Goal: Task Accomplishment & Management: Use online tool/utility

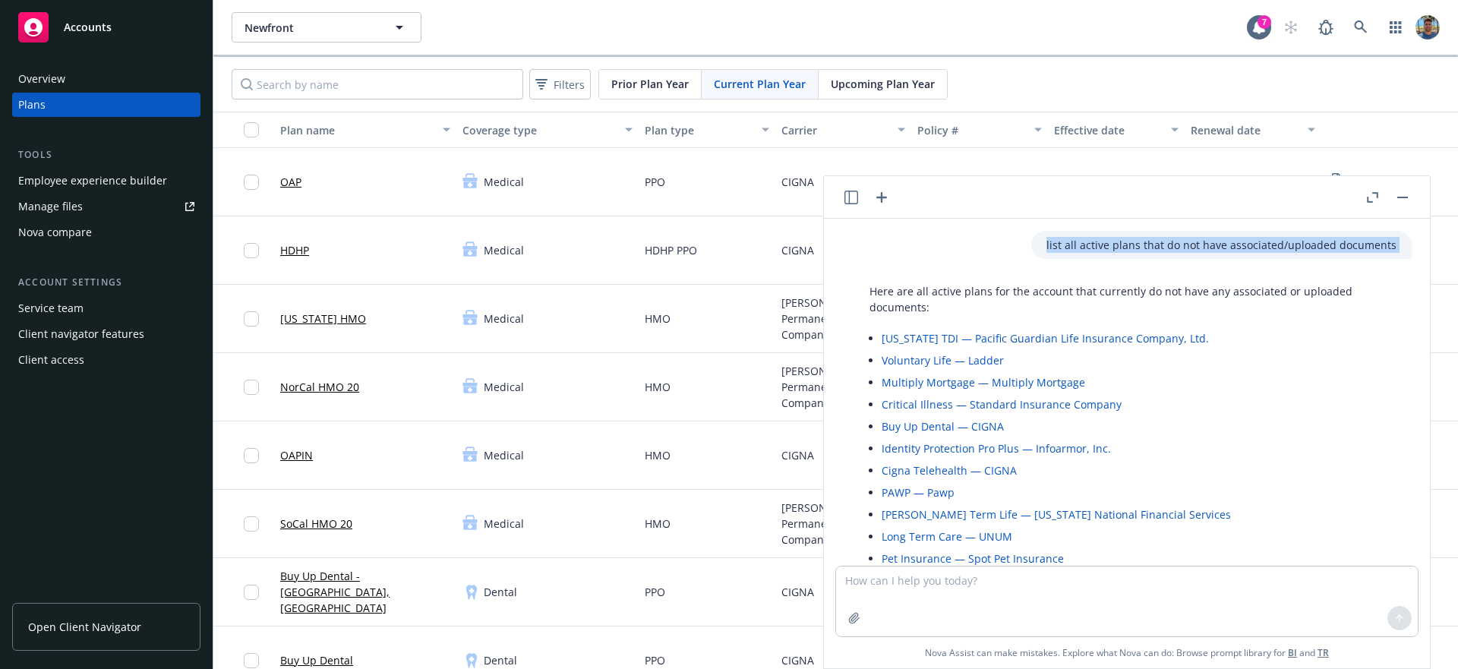
click at [1091, 231] on div "list all active plans that do not have associated/uploaded documents" at bounding box center [1221, 245] width 380 height 28
click at [1093, 236] on div "list all active plans that do not have associated/uploaded documents" at bounding box center [1221, 245] width 380 height 28
click at [1091, 238] on p "list all active plans that do not have associated/uploaded documents" at bounding box center [1221, 245] width 350 height 16
click at [1088, 240] on p "list all active plans that do not have associated/uploaded documents" at bounding box center [1221, 245] width 350 height 16
click at [1099, 241] on p "list all active plans that do not have associated/uploaded documents" at bounding box center [1221, 245] width 350 height 16
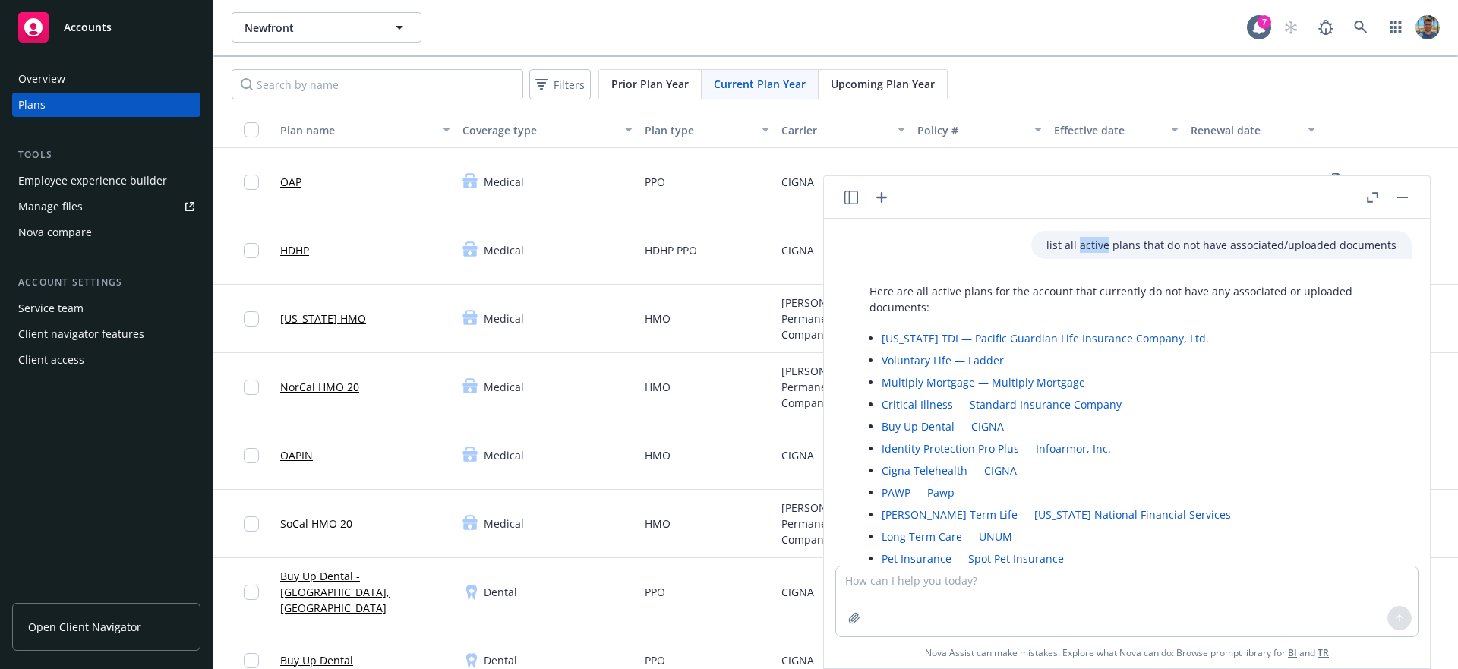
click at [1099, 241] on p "list all active plans that do not have associated/uploaded documents" at bounding box center [1221, 245] width 350 height 16
click at [880, 199] on icon "button" at bounding box center [881, 197] width 18 height 18
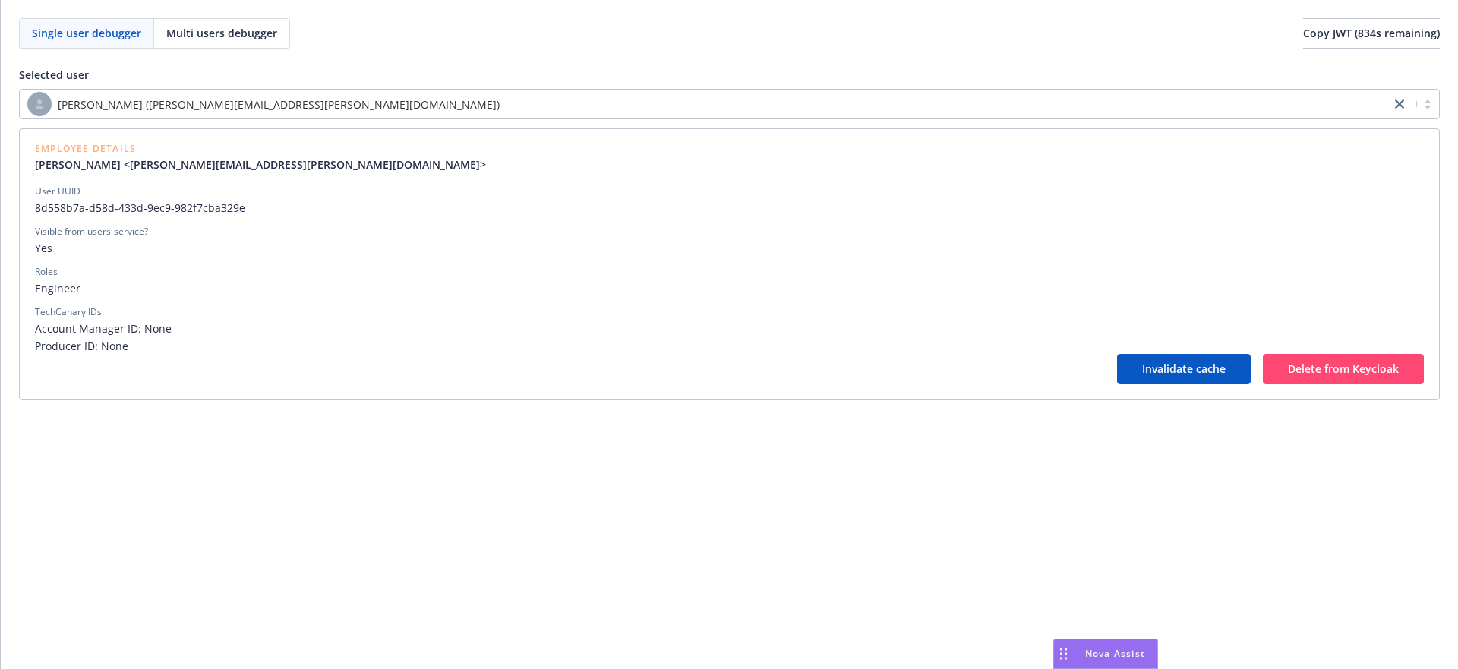
drag, startPoint x: 802, startPoint y: 63, endPoint x: 787, endPoint y: 22, distance: 43.7
click at [802, 61] on div "Selected user Gabriel Schmitt (gabriel.schmitt@newfront.com) Employee Details G…" at bounding box center [729, 225] width 1421 height 352
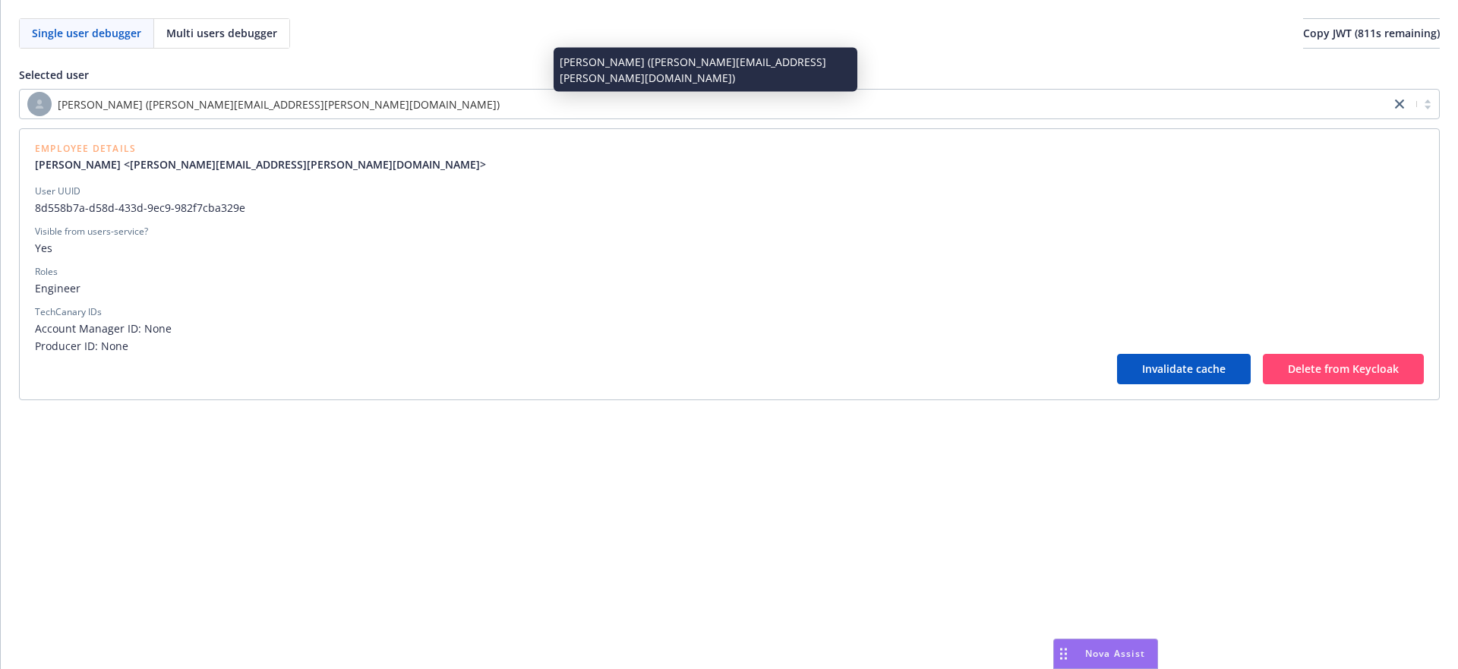
drag, startPoint x: 373, startPoint y: 104, endPoint x: 368, endPoint y: 112, distance: 9.5
click at [373, 105] on div "Gabriel Schmitt (gabriel.schmitt@newfront.com)" at bounding box center [704, 104] width 1355 height 24
paste input "tom.whitenight@newfront.com"
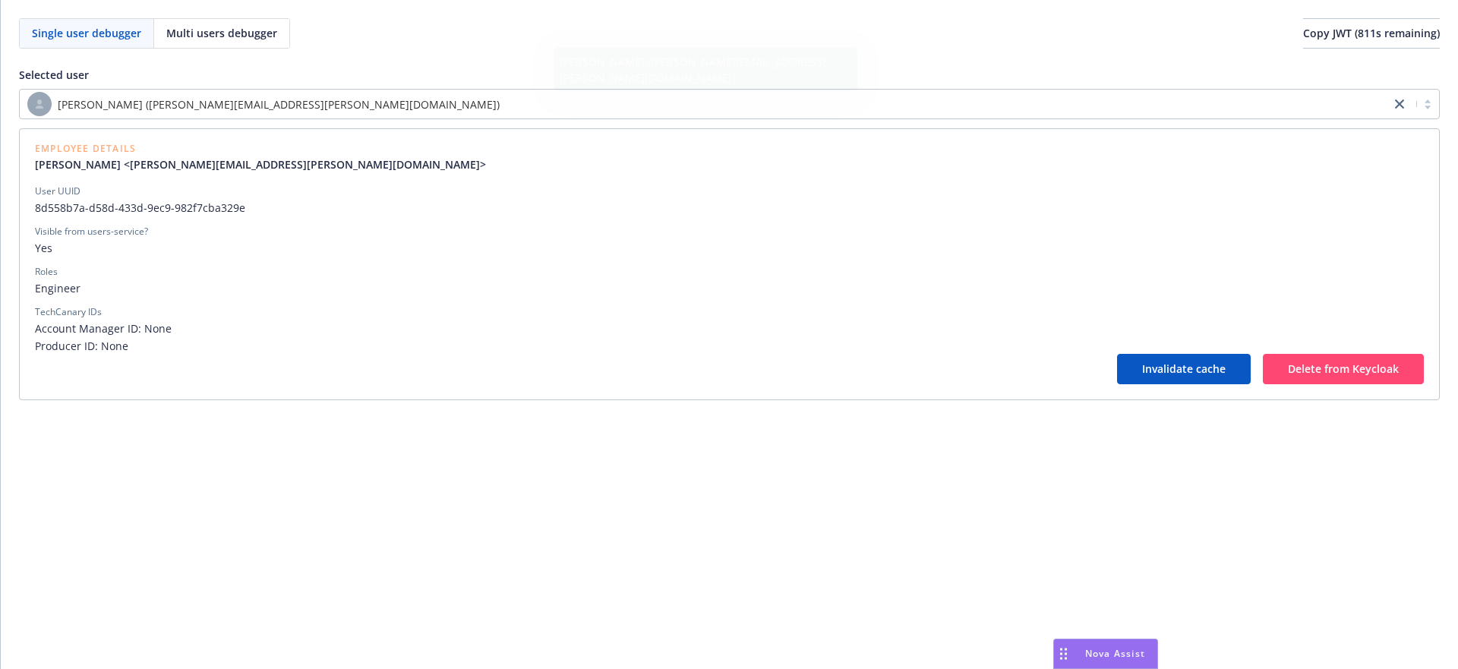
type input "tom.whitenight@newfront.com"
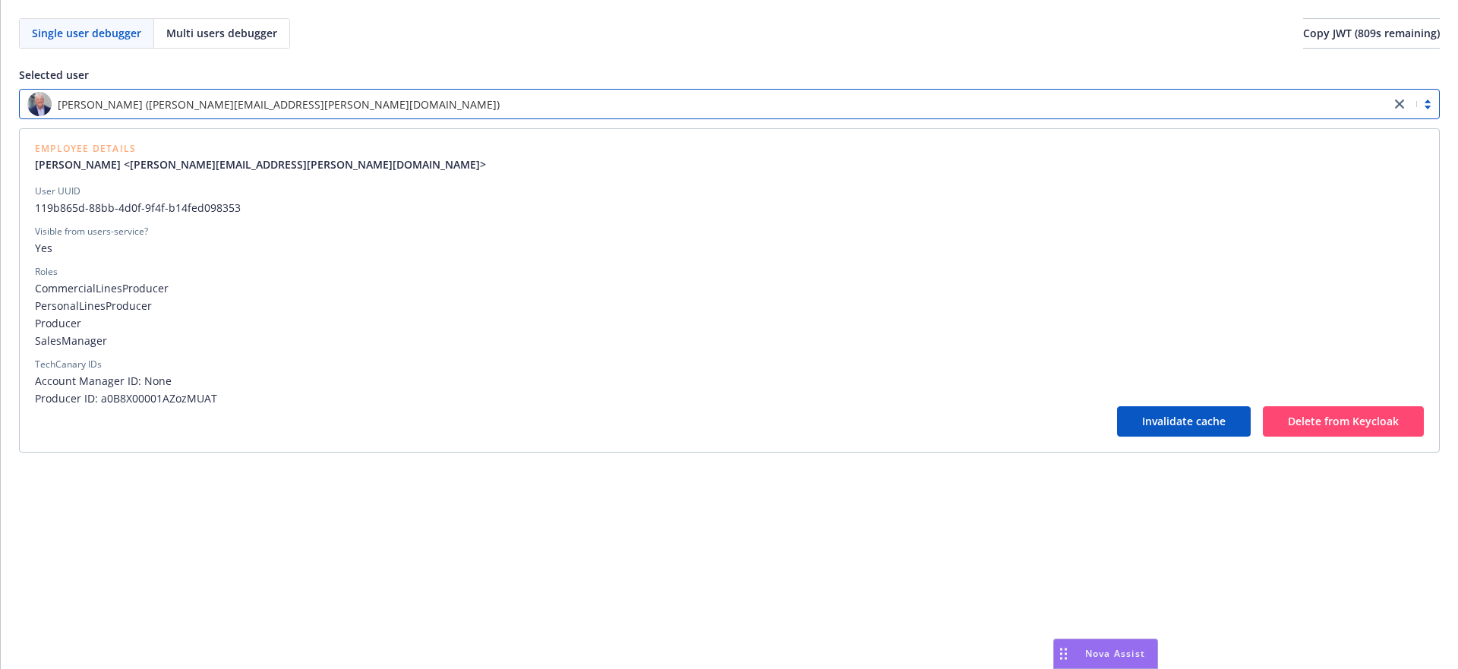
click at [148, 192] on div "User UUID" at bounding box center [729, 192] width 1389 height 14
click at [149, 192] on div "User UUID" at bounding box center [729, 192] width 1389 height 14
click at [155, 202] on span "119b865d-88bb-4d0f-9f4f-b14fed098353" at bounding box center [729, 208] width 1389 height 16
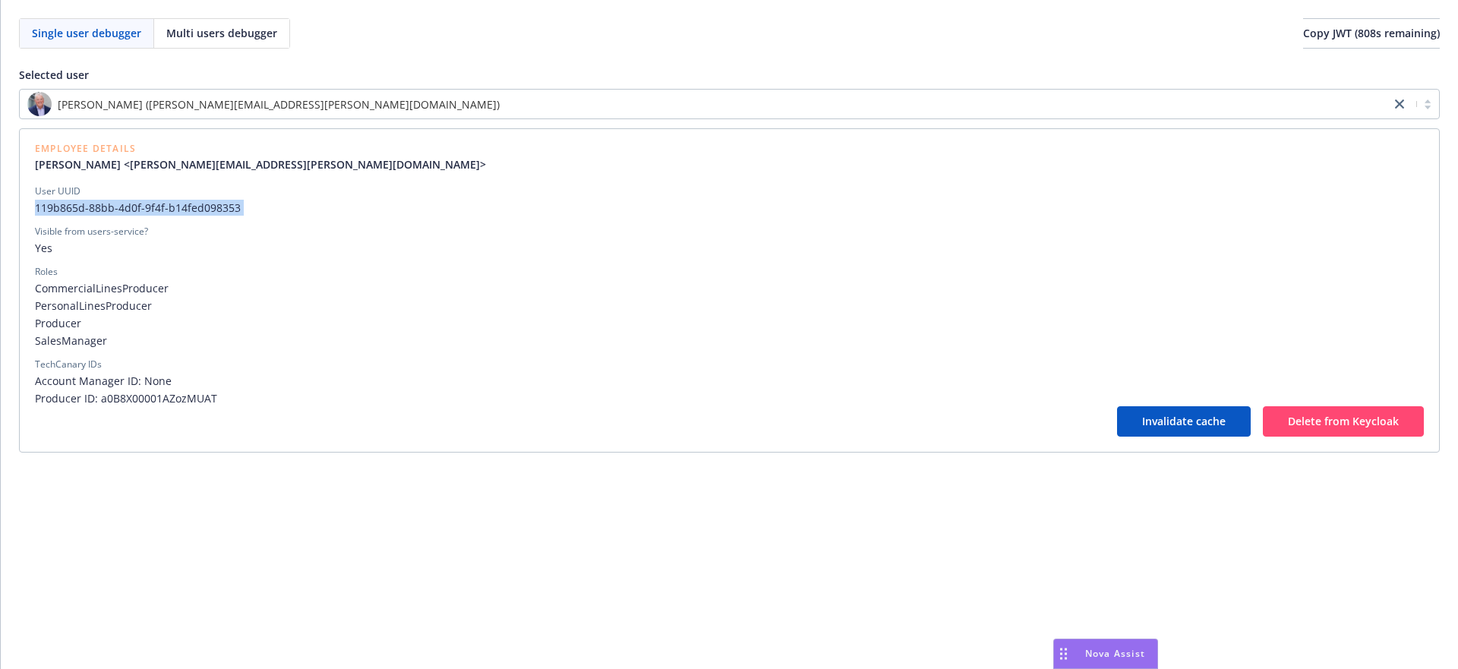
copy span "119b865d-88bb-4d0f-9f4f-b14fed098353"
click at [1116, 110] on div "Tom Whitenight (tom.whitenight@newfront.com)" at bounding box center [704, 104] width 1355 height 24
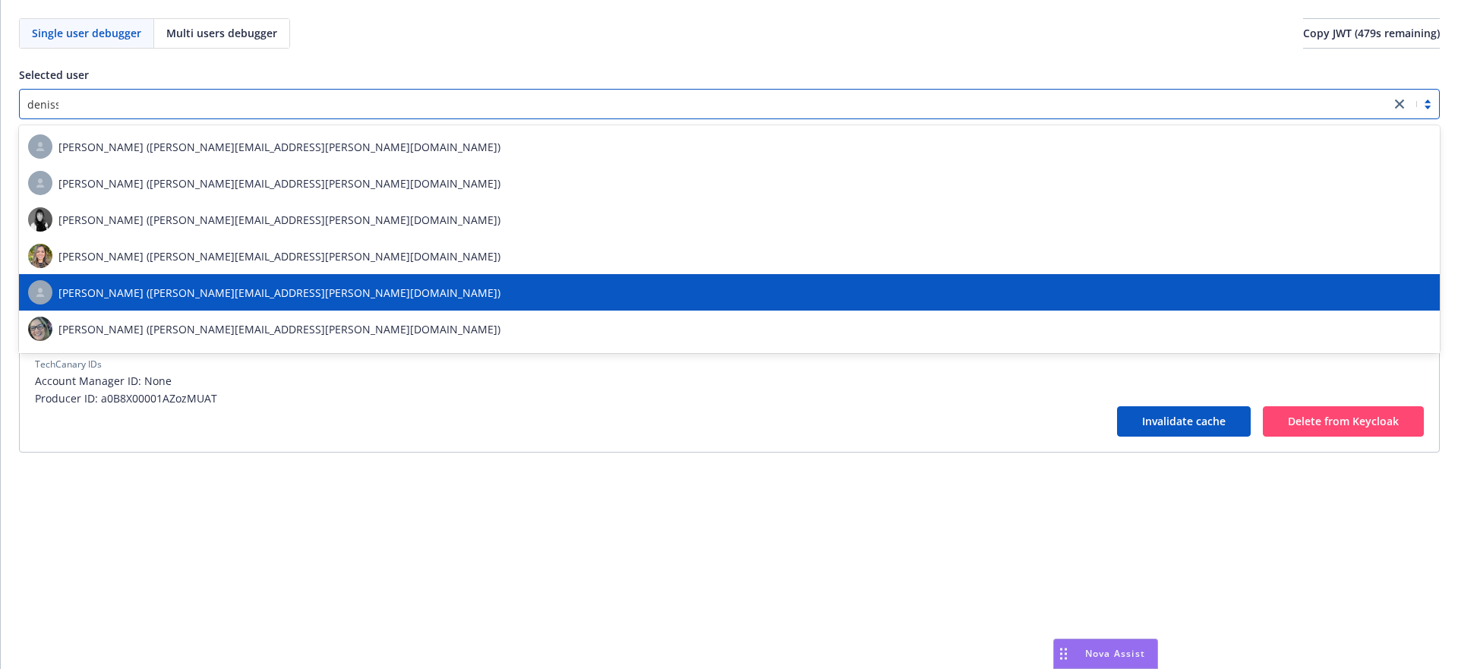
type input "denisse"
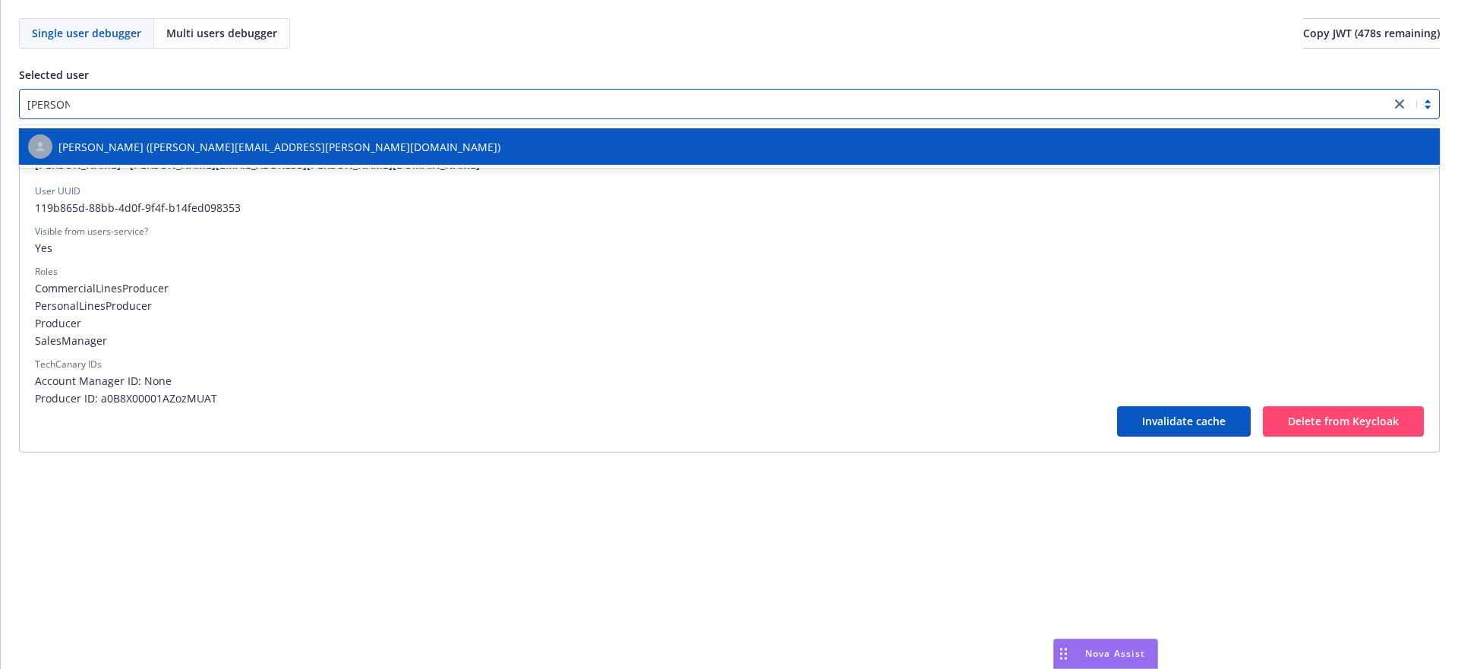
click at [253, 148] on span "Denisse Gonzales (denisse.gonzales@newfront.com)" at bounding box center [279, 147] width 442 height 16
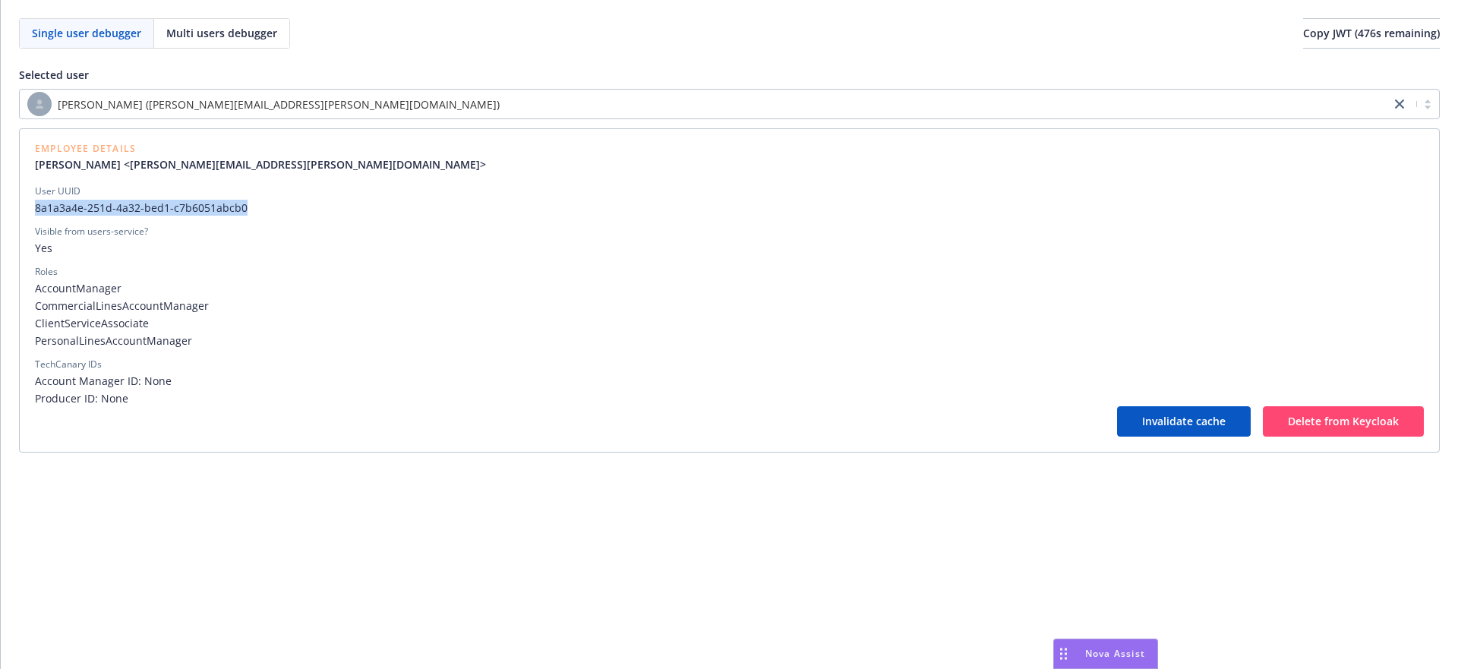
drag, startPoint x: 254, startPoint y: 207, endPoint x: 18, endPoint y: 208, distance: 236.1
click at [18, 208] on div "Single user debugger Multi users debugger Copy JWT ( 476 s remaining) Selected …" at bounding box center [729, 235] width 1457 height 471
copy span "8a1a3a4e-251d-4a32-bed1-c7b6051abcb0"
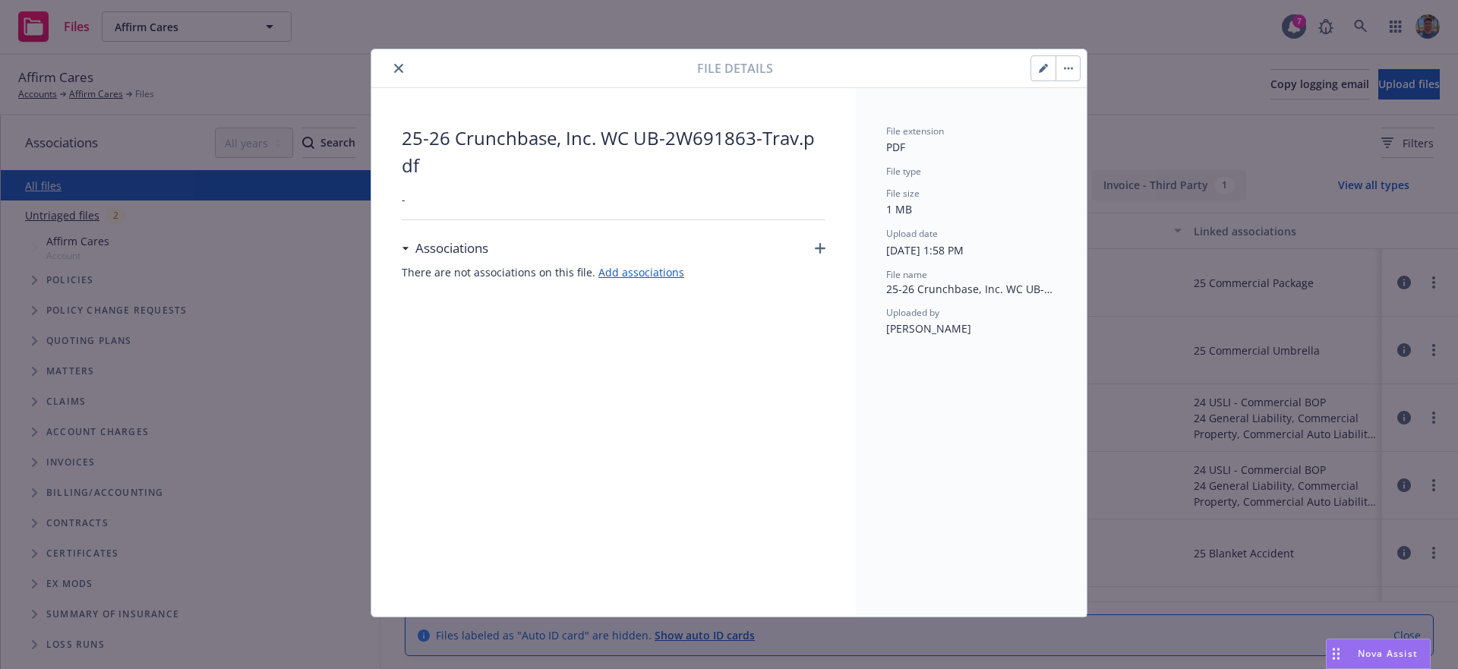
drag, startPoint x: 1068, startPoint y: 72, endPoint x: 1067, endPoint y: 85, distance: 12.9
click at [1068, 72] on button "button" at bounding box center [1067, 68] width 24 height 24
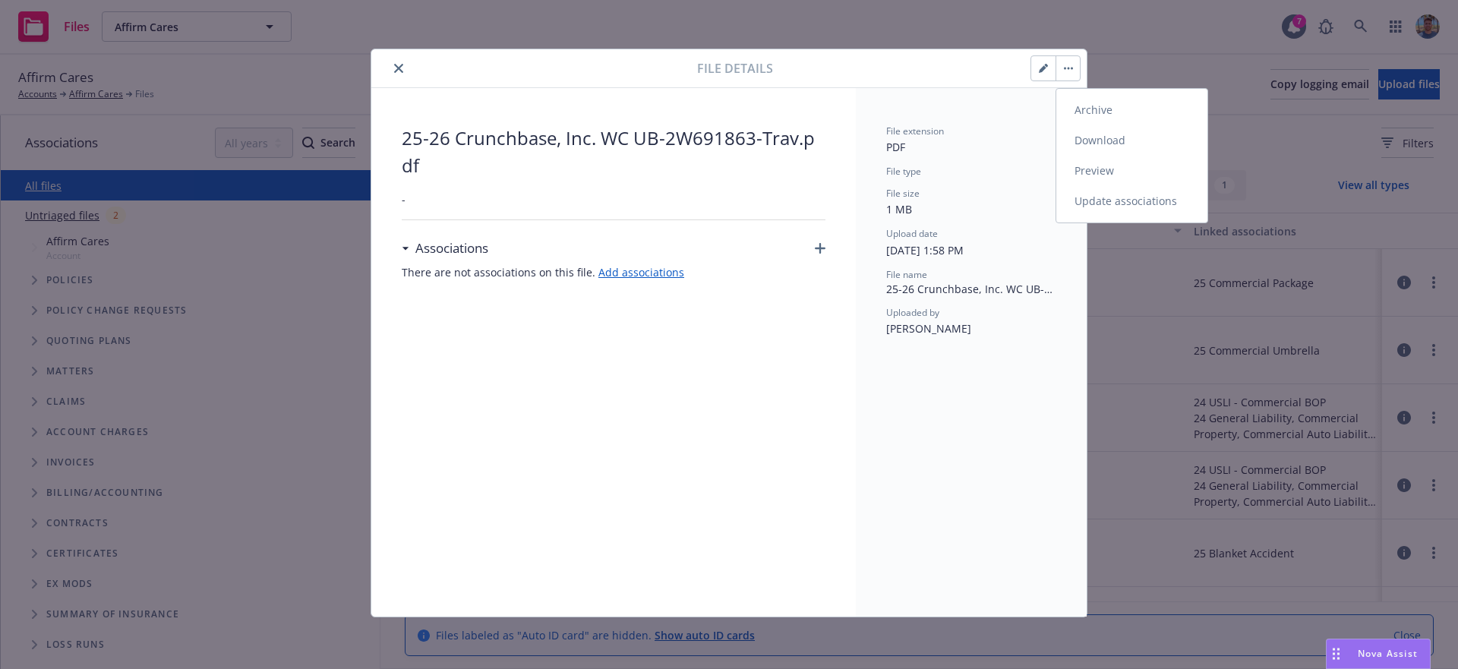
click at [1104, 143] on link "Download" at bounding box center [1131, 140] width 151 height 30
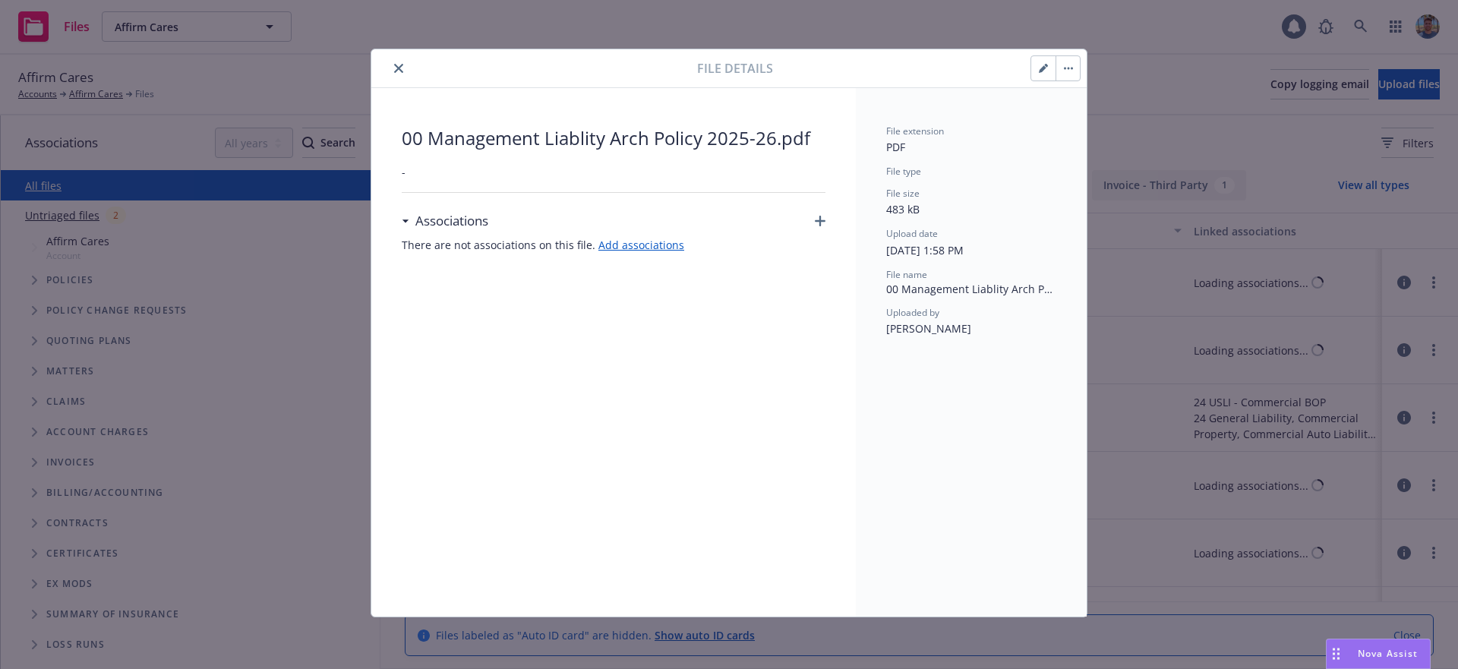
click at [1069, 70] on button "button" at bounding box center [1067, 68] width 24 height 24
click at [1116, 141] on link "Download" at bounding box center [1131, 140] width 151 height 30
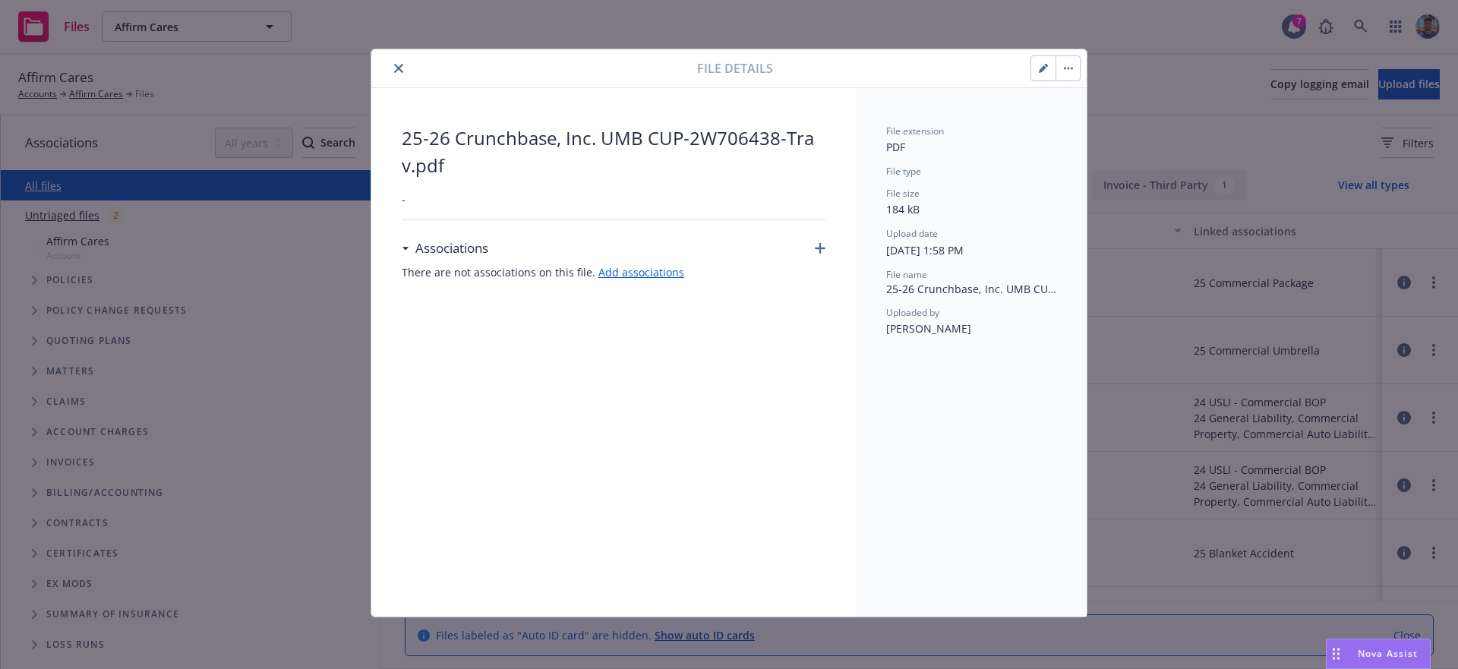
click at [1101, 141] on link "Download" at bounding box center [1131, 140] width 151 height 30
click at [1068, 68] on icon "button" at bounding box center [1068, 68] width 9 height 3
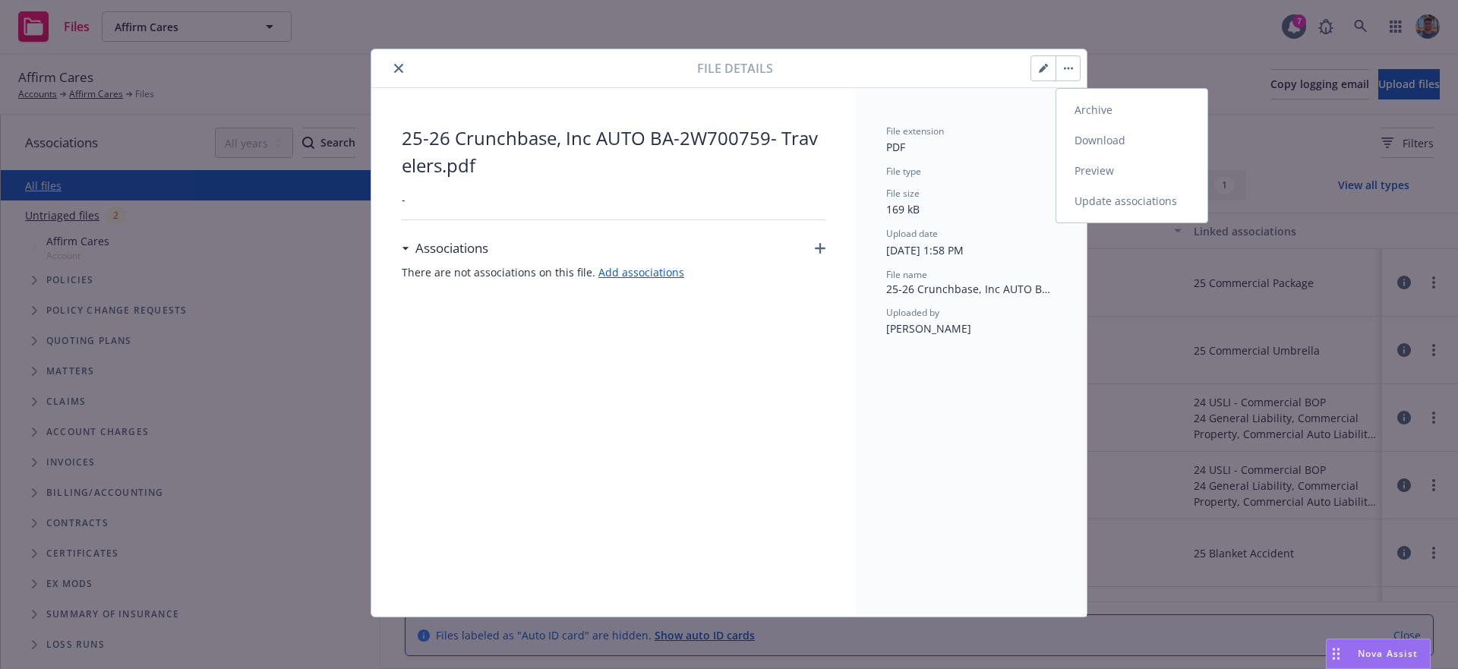
click at [1100, 148] on link "Download" at bounding box center [1131, 140] width 151 height 30
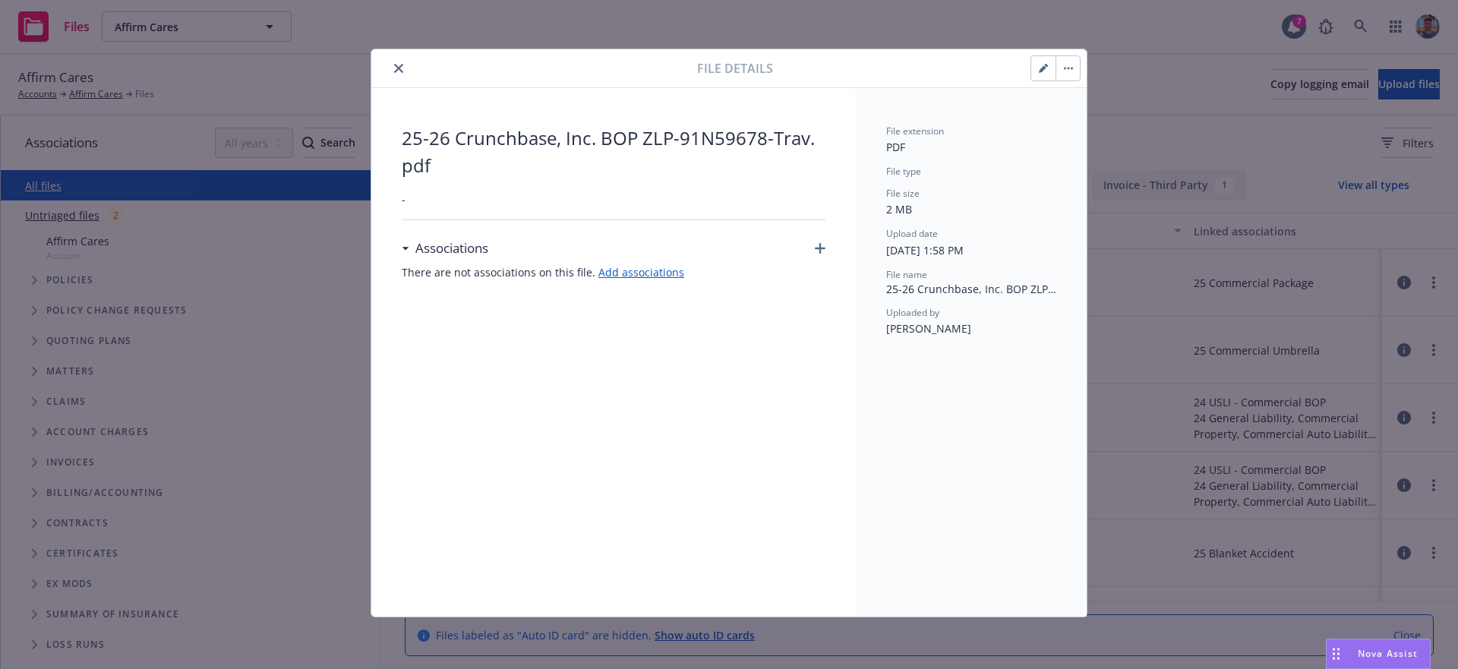
click at [1117, 146] on link "Download" at bounding box center [1131, 140] width 151 height 30
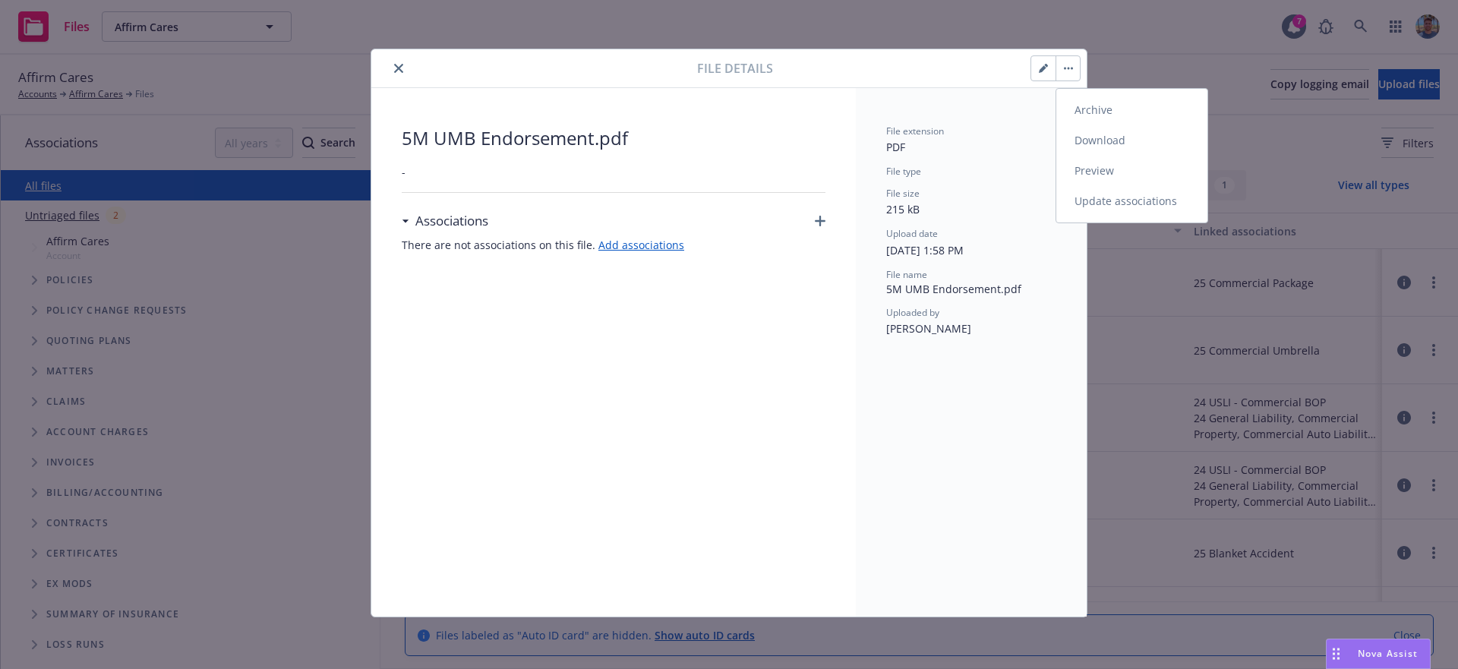
click at [1129, 143] on link "Download" at bounding box center [1131, 140] width 151 height 30
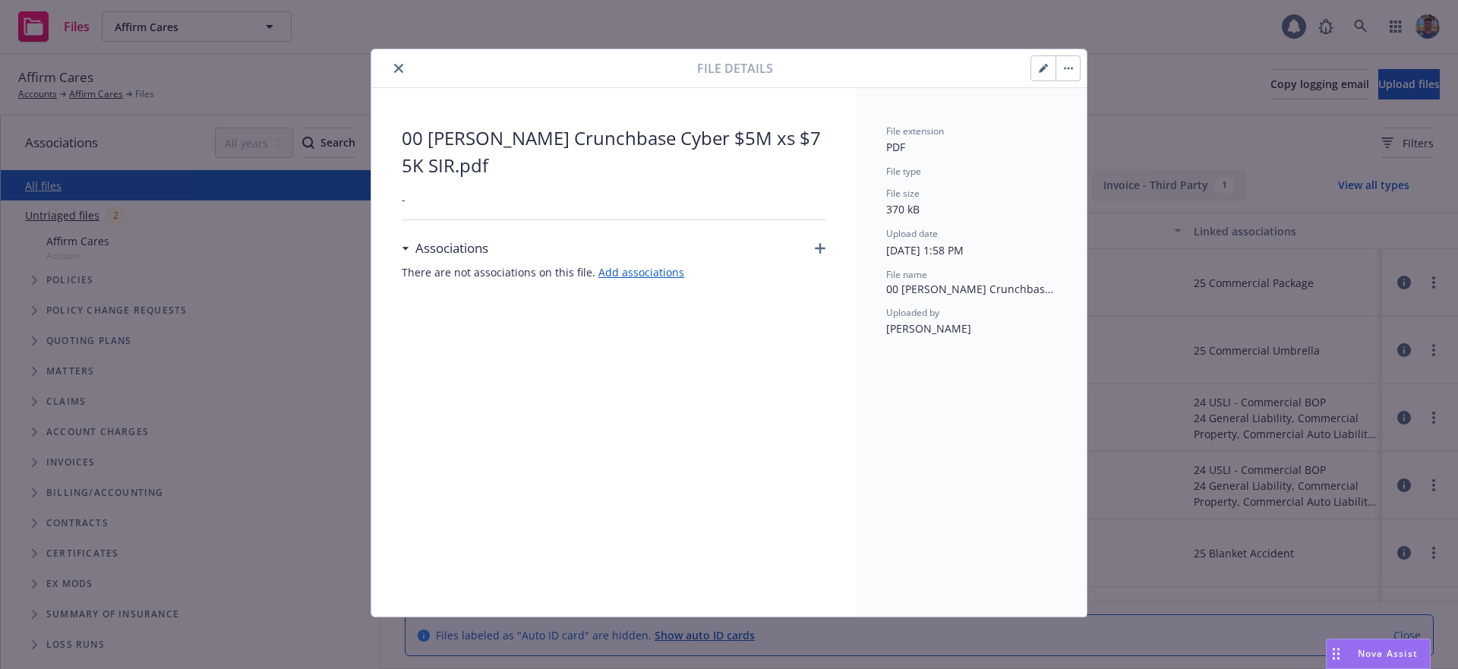
click at [1073, 76] on button "button" at bounding box center [1067, 68] width 24 height 24
click at [1125, 139] on link "Download" at bounding box center [1131, 140] width 151 height 30
click at [1068, 65] on button "button" at bounding box center [1067, 68] width 24 height 24
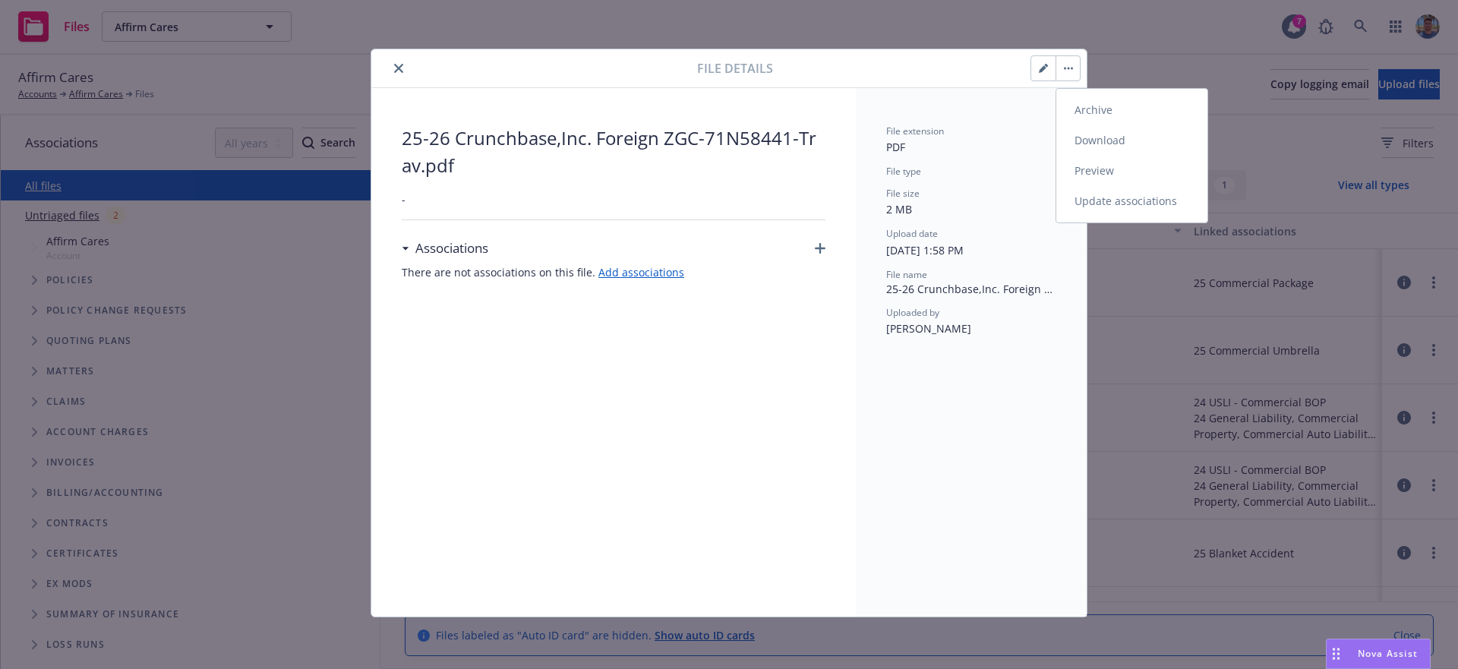
click at [1104, 137] on link "Download" at bounding box center [1131, 140] width 151 height 30
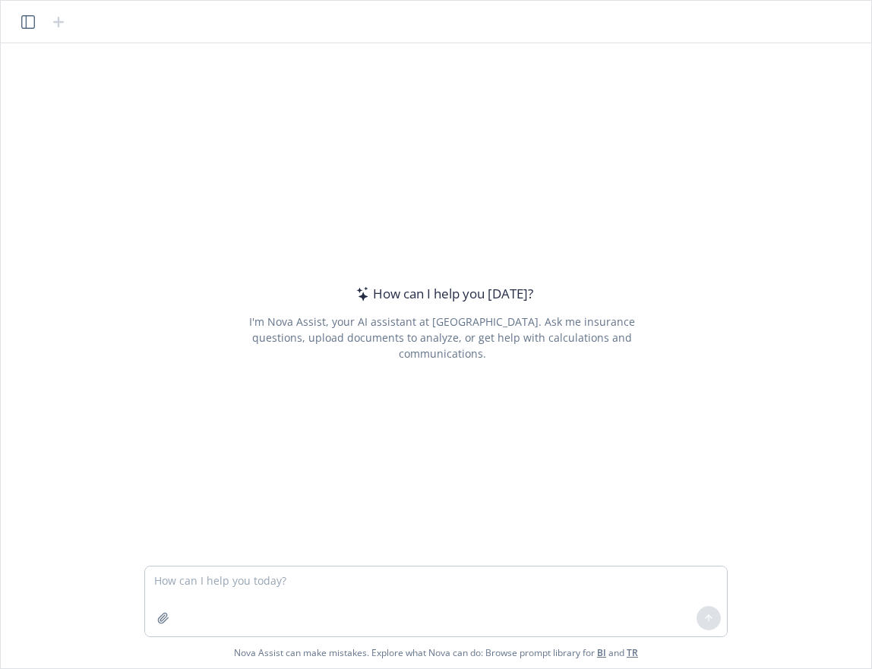
drag, startPoint x: 262, startPoint y: 576, endPoint x: 263, endPoint y: 588, distance: 12.2
click at [263, 587] on div "How can I help you today? I'm Nova Assist, your AI assistant at Newfront. Ask m…" at bounding box center [436, 355] width 870 height 625
click at [262, 588] on textarea at bounding box center [436, 601] width 582 height 70
paste textarea "can you compare the renewal quote against the expiring policy? please see attac…"
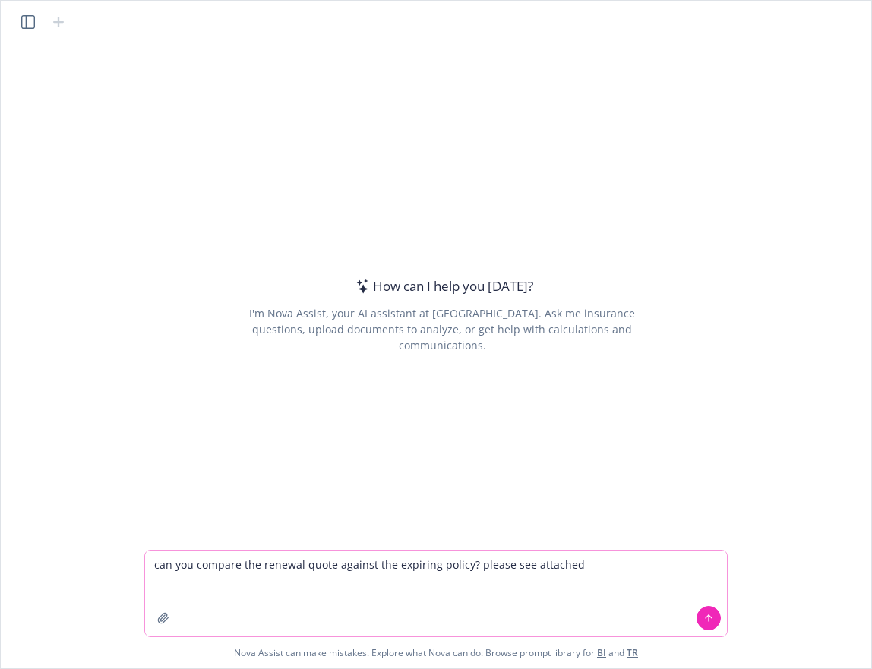
type textarea "can you compare the renewal quote against the expiring policy? please see attac…"
click at [161, 624] on button "button" at bounding box center [163, 618] width 24 height 24
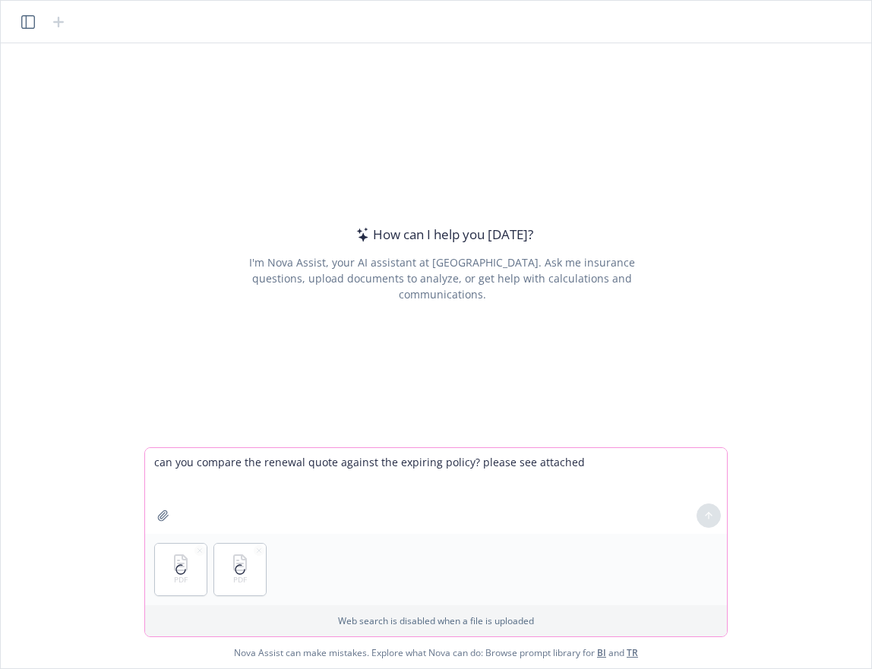
click at [673, 479] on textarea "can you compare the renewal quote against the expiring policy? please see attac…" at bounding box center [436, 491] width 582 height 86
click at [627, 461] on textarea "can you compare the renewal quote against the expiring policy? please see attac…" at bounding box center [436, 491] width 582 height 86
click at [708, 513] on icon at bounding box center [708, 516] width 0 height 6
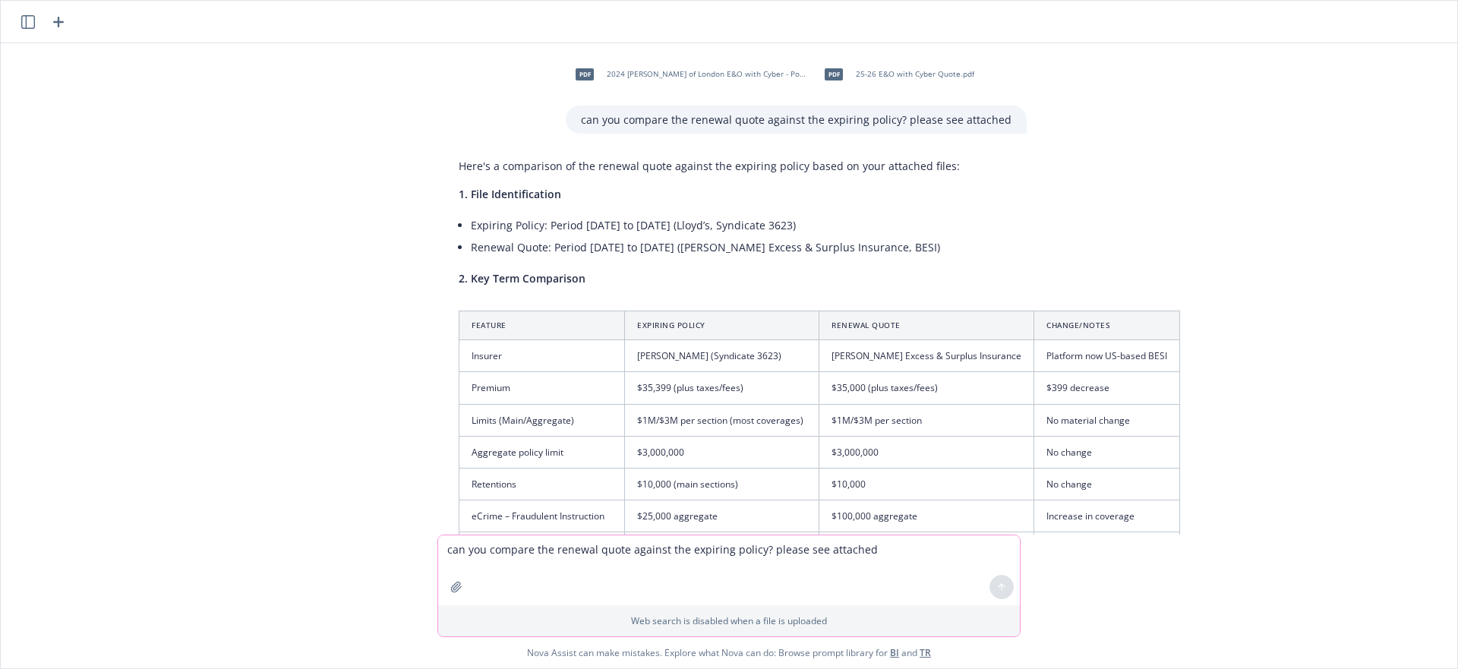
click at [56, 21] on icon "button" at bounding box center [58, 22] width 11 height 11
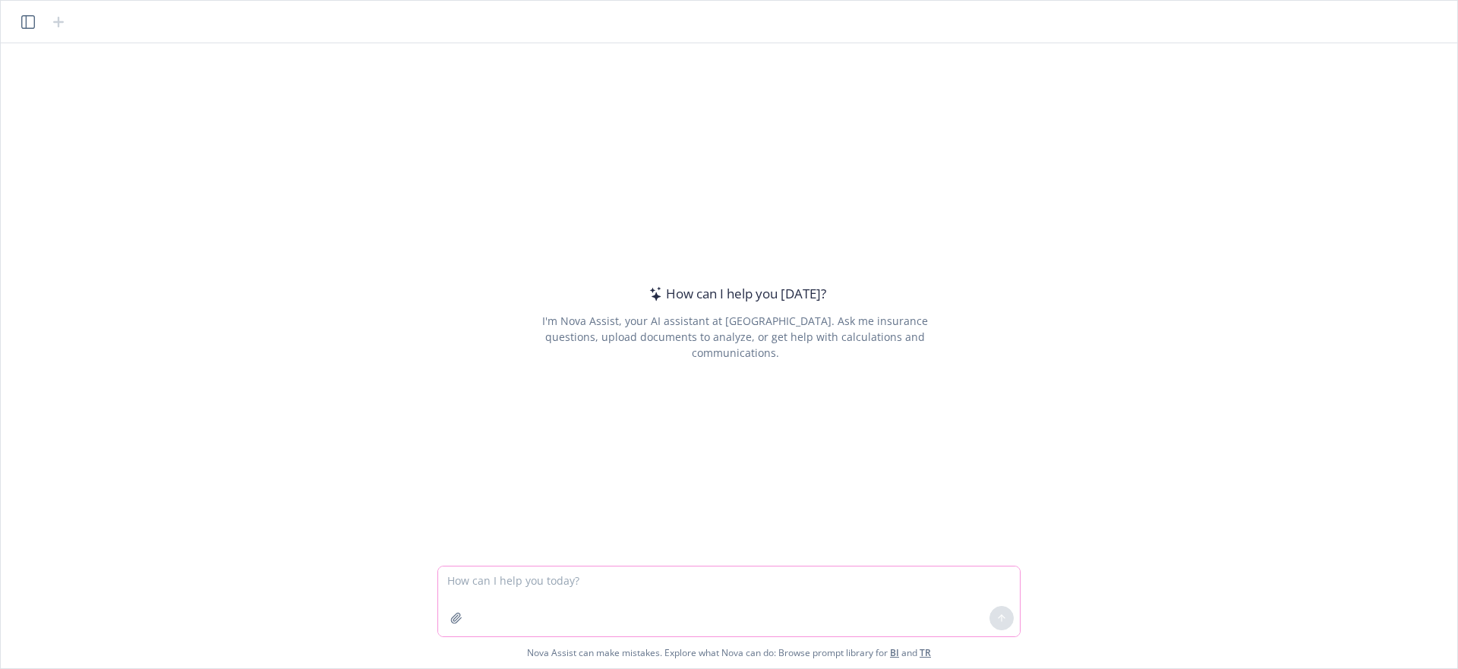
click at [453, 615] on icon "button" at bounding box center [456, 618] width 12 height 12
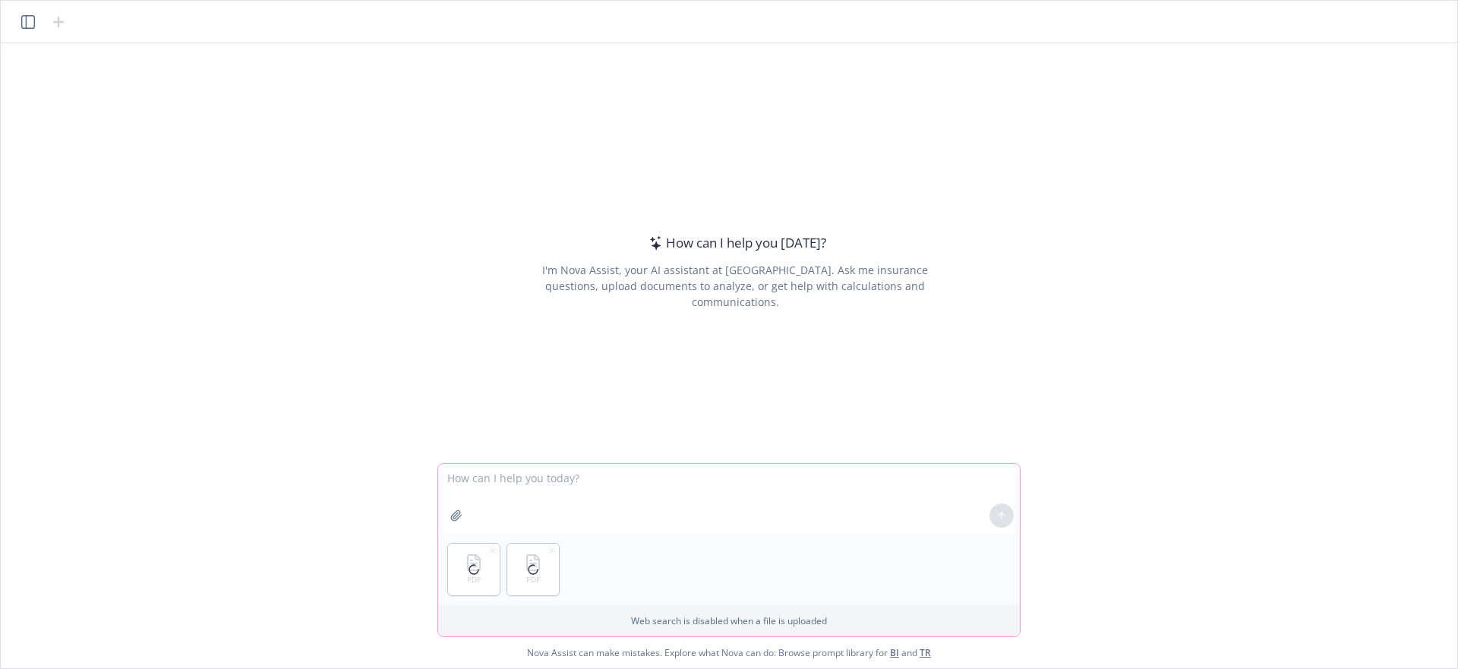
click at [465, 513] on button "button" at bounding box center [456, 515] width 24 height 24
click at [577, 477] on textarea at bounding box center [729, 499] width 582 height 70
paste textarea "can you compare the renewal quote against the expiring policy? please see attac…"
type textarea "can you compare the renewal quote against the expiring policy? please see attac…"
drag, startPoint x: 992, startPoint y: 510, endPoint x: 1001, endPoint y: 513, distance: 8.9
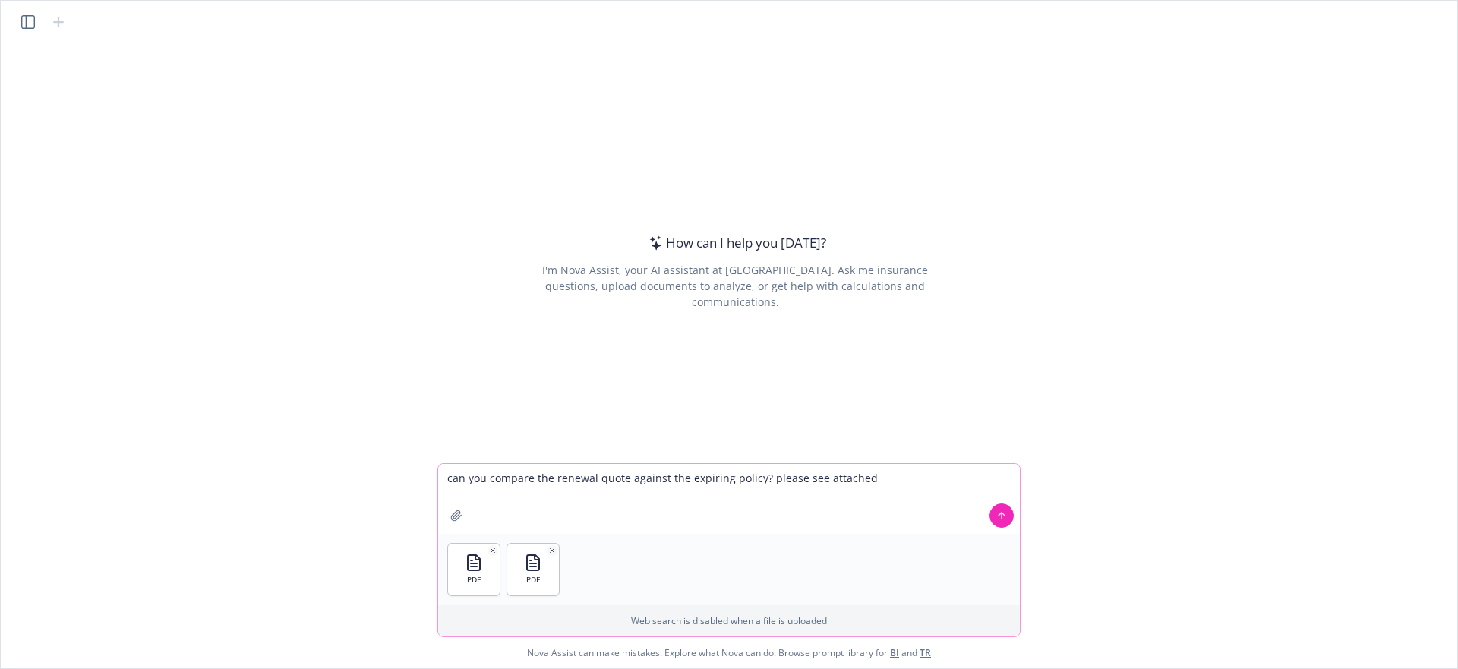
click at [993, 510] on button at bounding box center [1001, 515] width 24 height 24
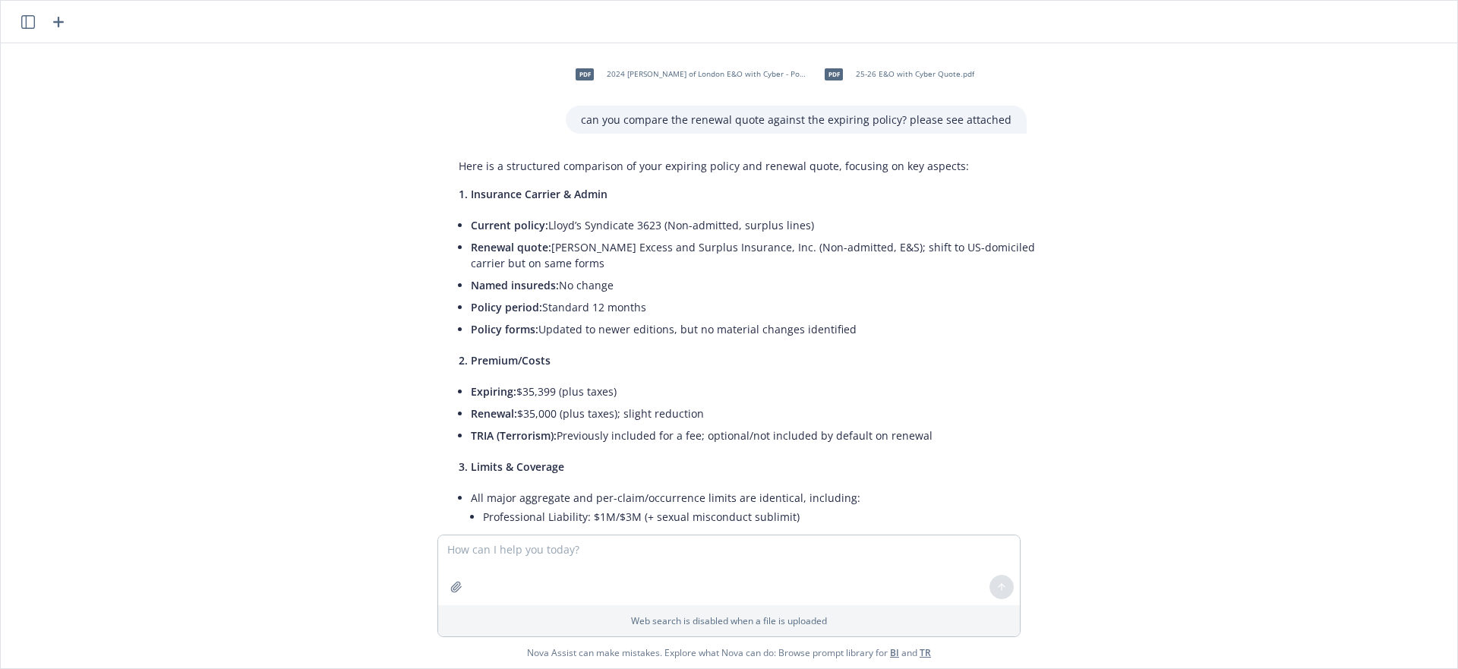
click at [66, 21] on header at bounding box center [729, 22] width 1456 height 43
click at [46, 3] on header at bounding box center [729, 22] width 1456 height 43
click at [58, 11] on header at bounding box center [729, 22] width 1456 height 43
click at [56, 21] on icon "button" at bounding box center [58, 22] width 18 height 18
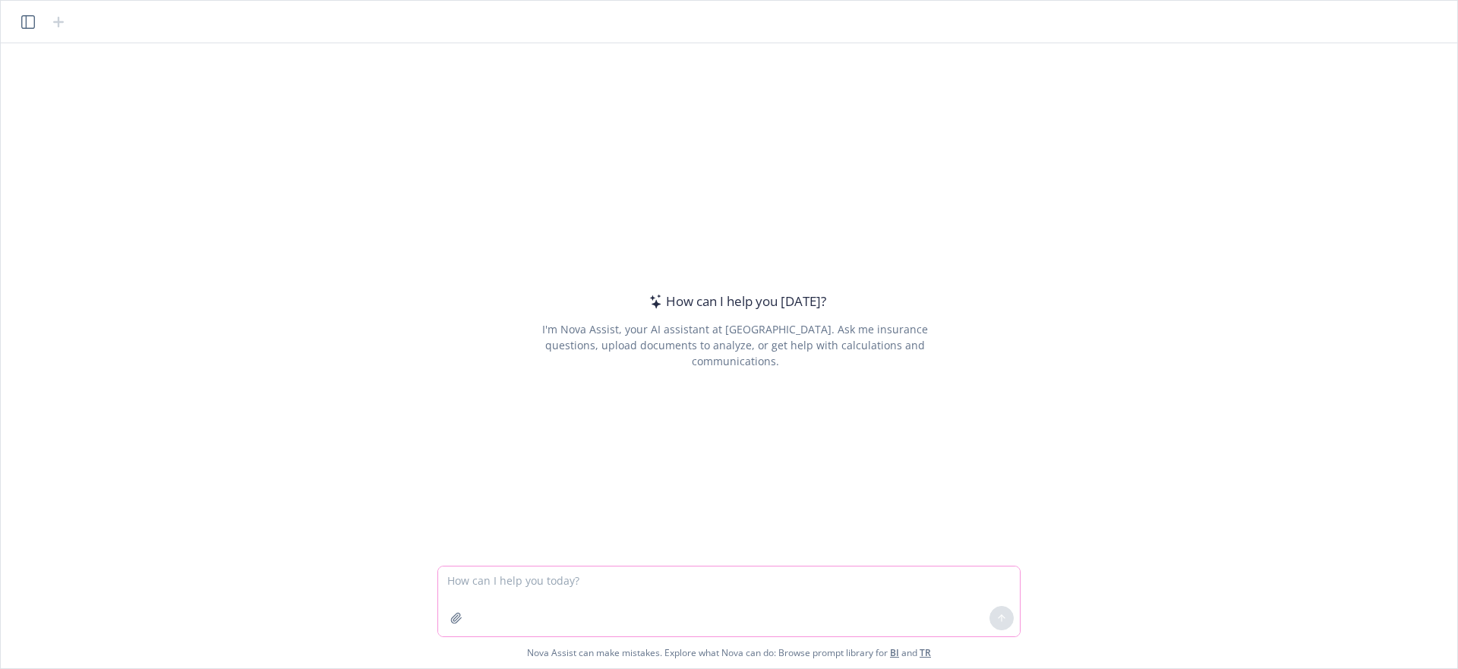
click at [451, 620] on icon "button" at bounding box center [456, 618] width 10 height 10
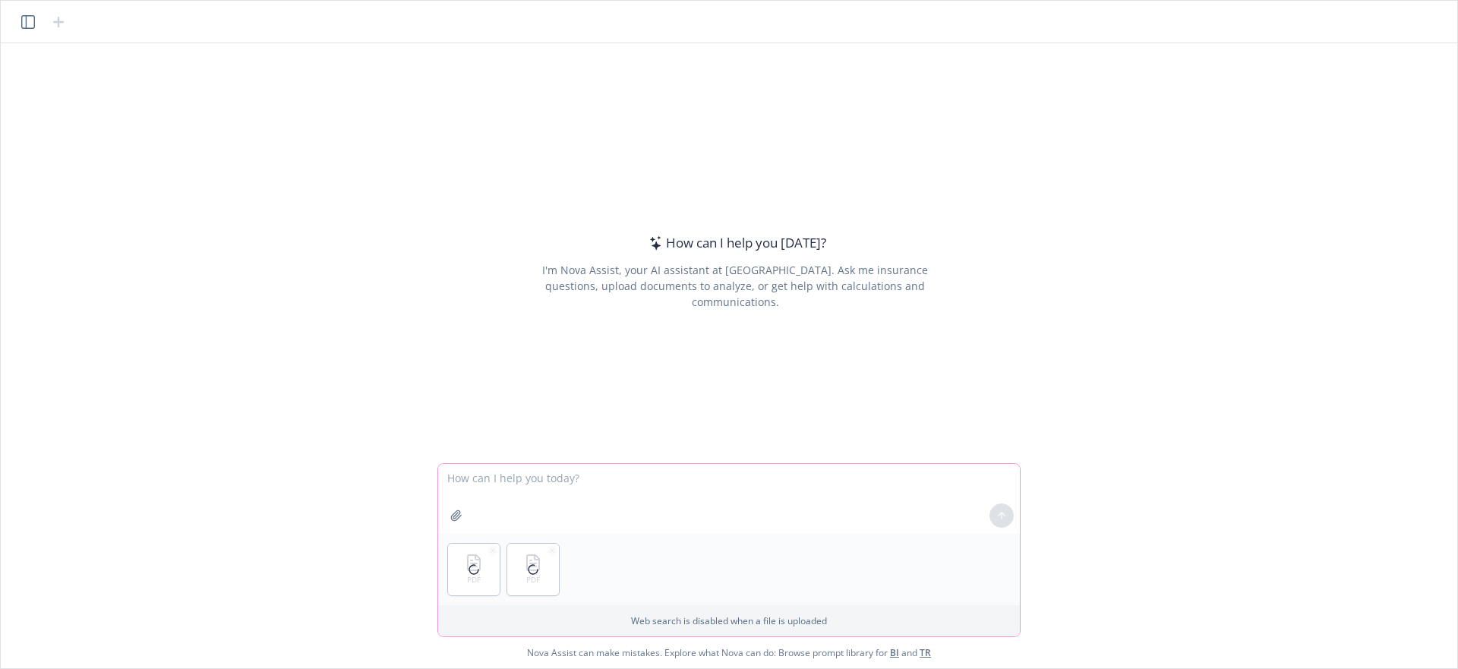
click at [482, 481] on textarea at bounding box center [729, 499] width 582 height 70
paste textarea "can you compare the renewal quote against the expiring policy? please see attac…"
type textarea "can you compare the renewal quote against the expiring policy? please see attac…"
click at [993, 524] on button at bounding box center [1001, 515] width 24 height 24
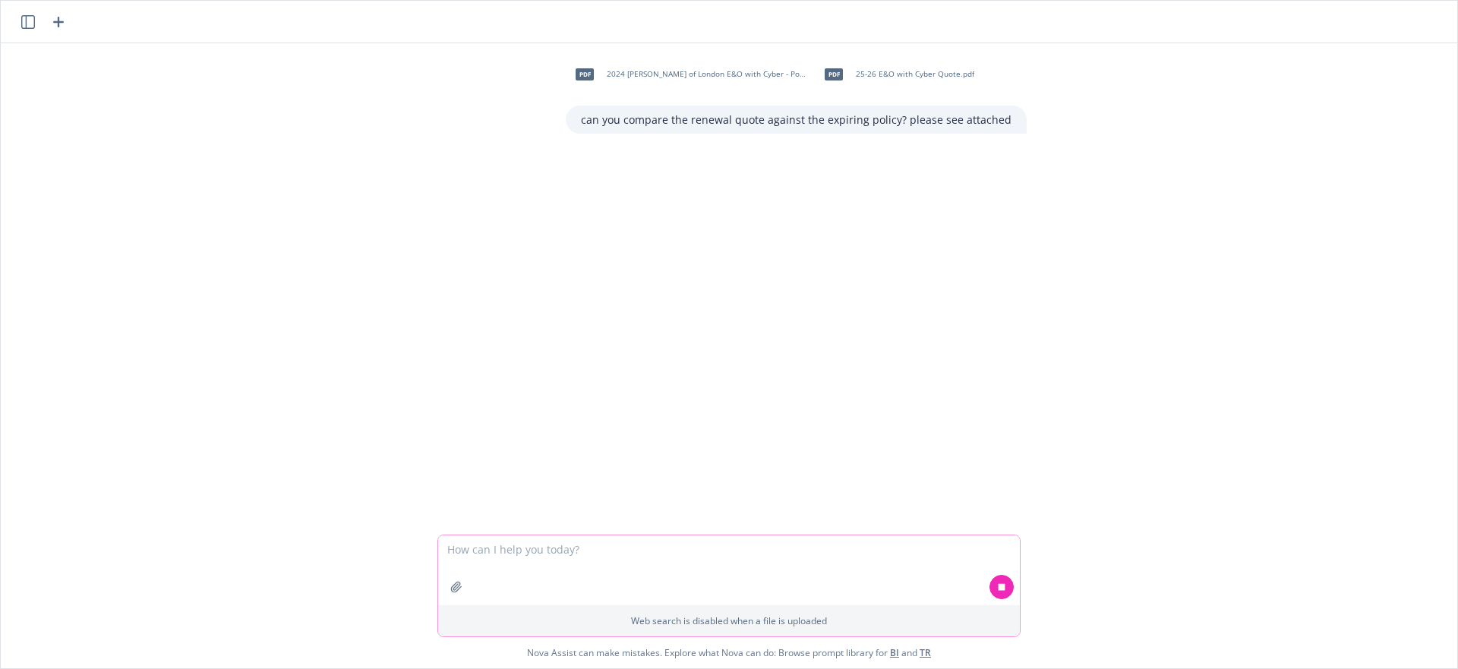
click at [1004, 585] on icon at bounding box center [1001, 586] width 7 height 7
click at [782, 554] on textarea at bounding box center [729, 570] width 582 height 70
paste textarea "can you compare the renewal quote against the expiring policy? please see attac…"
type textarea "can you compare the renewal quote against the expiring policy? please see attac…"
click at [454, 582] on icon "button" at bounding box center [456, 587] width 12 height 12
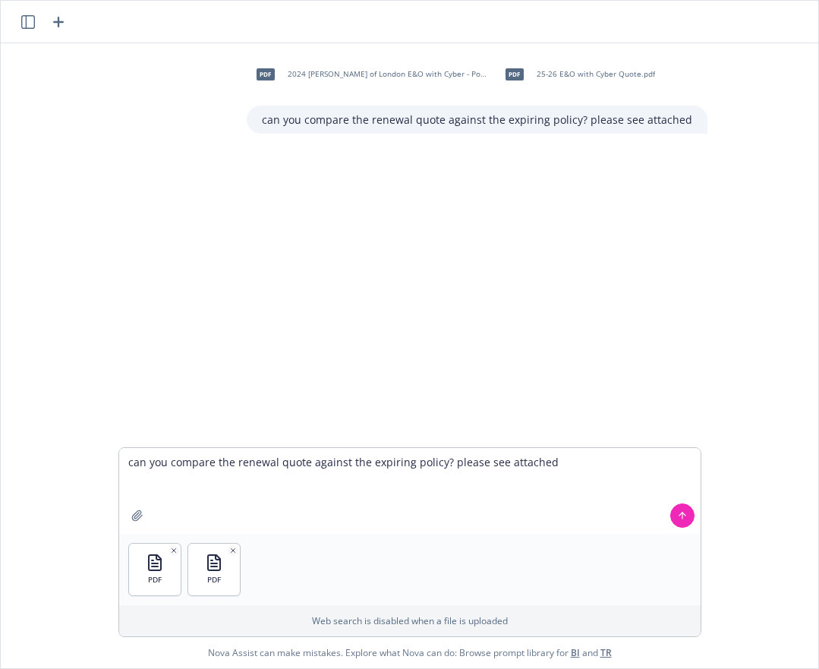
click at [679, 516] on icon at bounding box center [682, 515] width 11 height 11
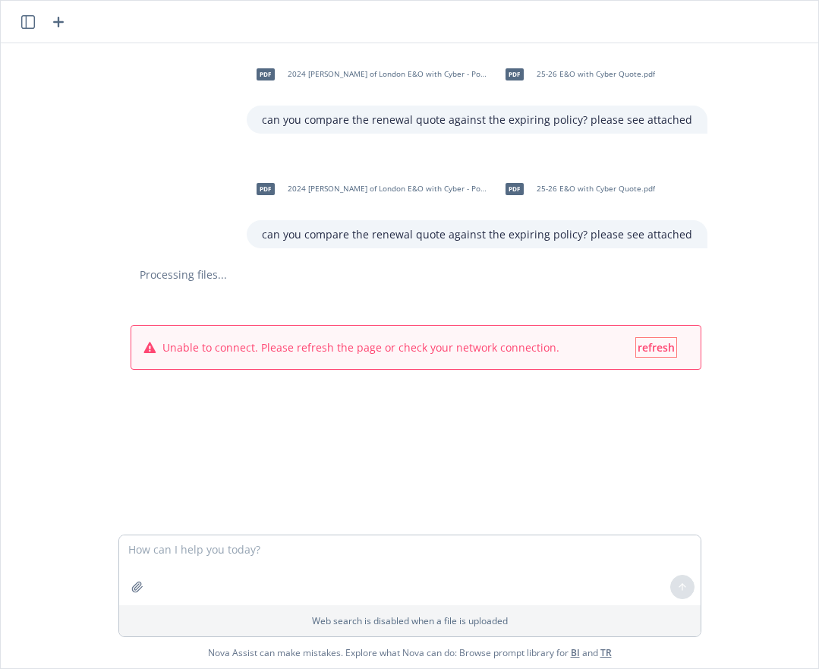
click at [664, 348] on span "refresh" at bounding box center [656, 347] width 37 height 14
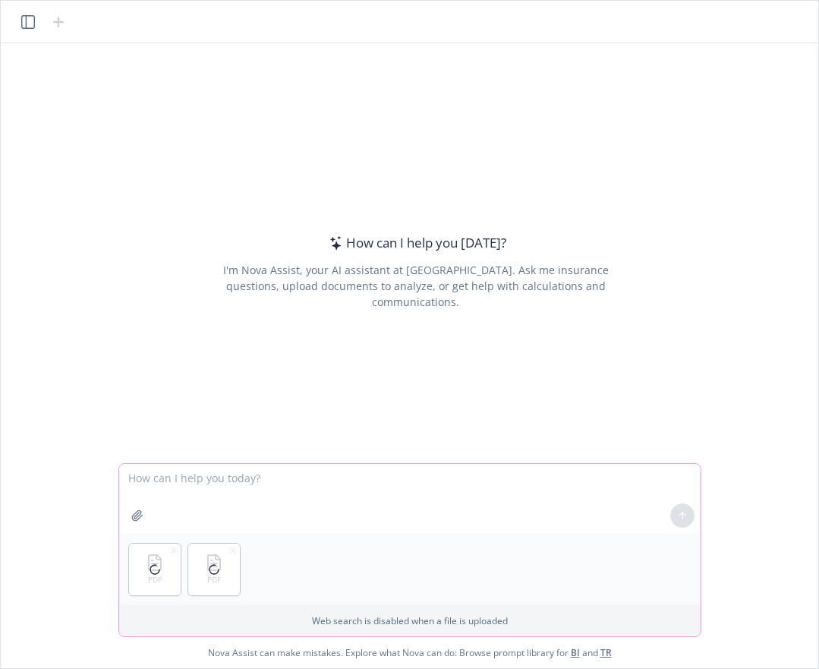
click at [421, 472] on textarea at bounding box center [410, 499] width 582 height 70
paste textarea "Error parsing error response"
type textarea "Error parsing error response"
click at [486, 490] on textarea at bounding box center [410, 499] width 582 height 70
paste textarea "can you compare the renewal quote against the expiring policy? please see attac…"
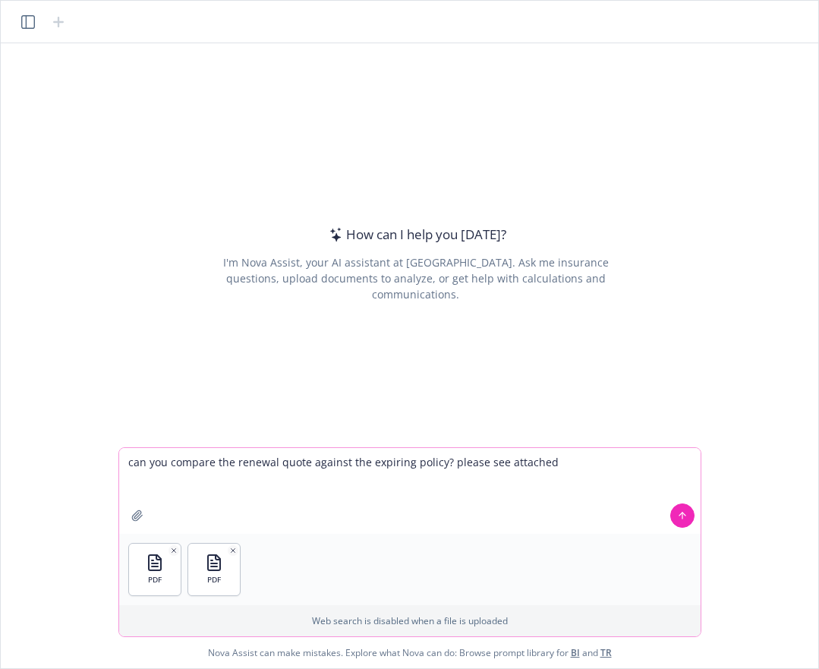
type textarea "can you compare the renewal quote against the expiring policy? please see attac…"
click at [676, 517] on button at bounding box center [682, 515] width 24 height 24
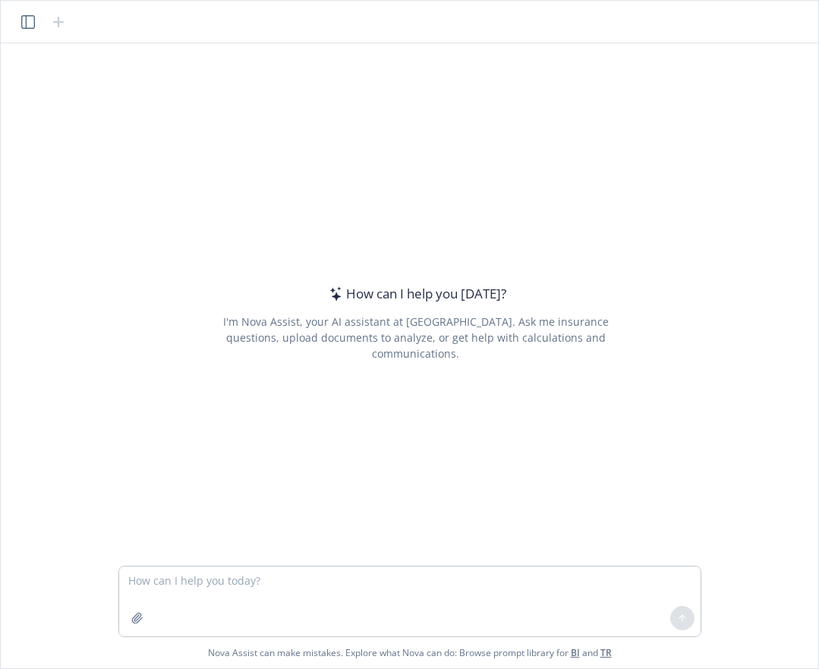
click at [123, 626] on div at bounding box center [137, 618] width 36 height 36
click at [132, 626] on button "button" at bounding box center [137, 618] width 24 height 24
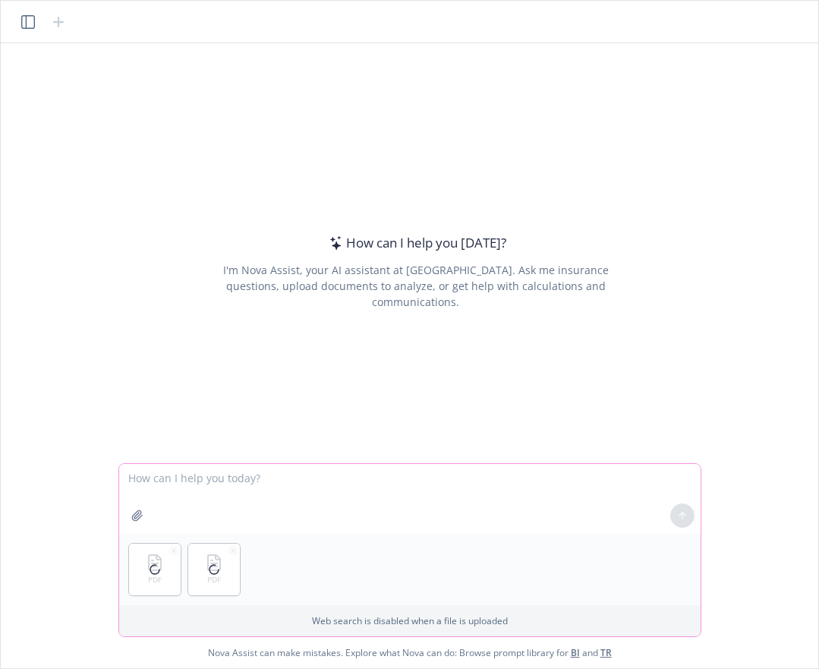
click at [197, 496] on textarea at bounding box center [410, 499] width 582 height 70
click at [369, 494] on textarea at bounding box center [410, 499] width 582 height 70
click at [284, 473] on textarea at bounding box center [410, 499] width 582 height 70
click at [491, 478] on textarea at bounding box center [410, 499] width 582 height 70
paste textarea "can you compare the renewal quote against the expiring policy? please see attac…"
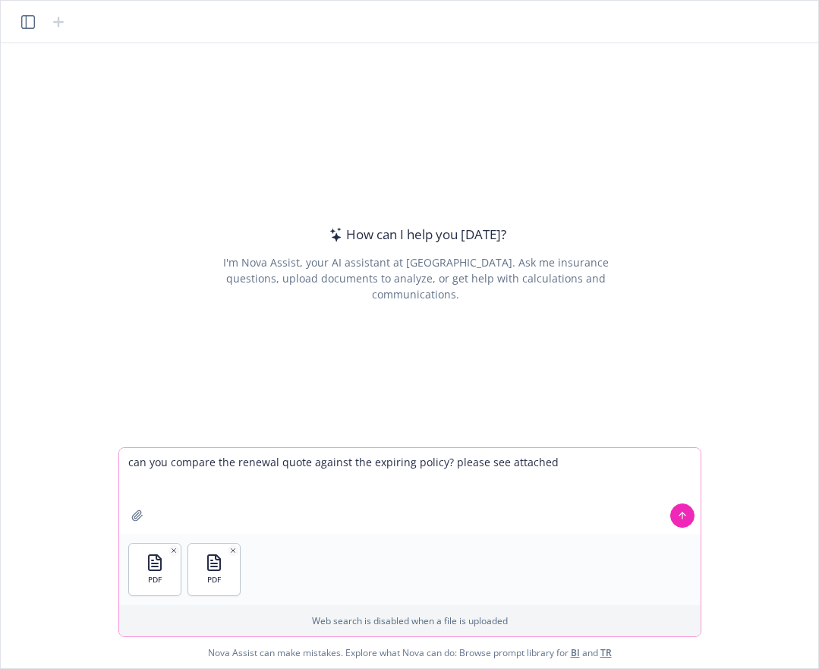
type textarea "can you compare the renewal quote against the expiring policy? please see attac…"
click at [680, 511] on icon at bounding box center [682, 515] width 11 height 11
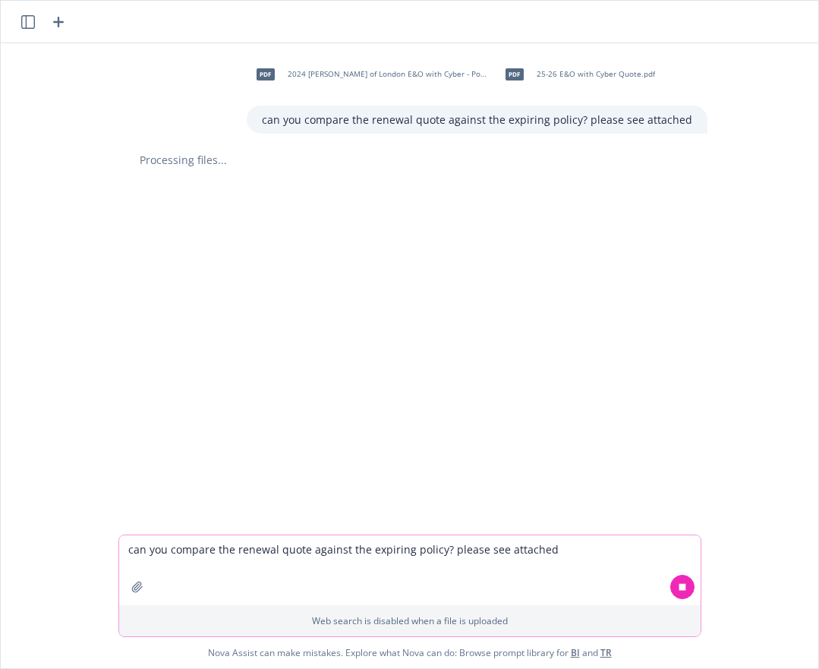
click at [460, 110] on div "can you compare the renewal quote against the expiring policy? please see attac…" at bounding box center [477, 120] width 461 height 28
copy p "can you compare the renewal quote against the expiring policy? please see attac…"
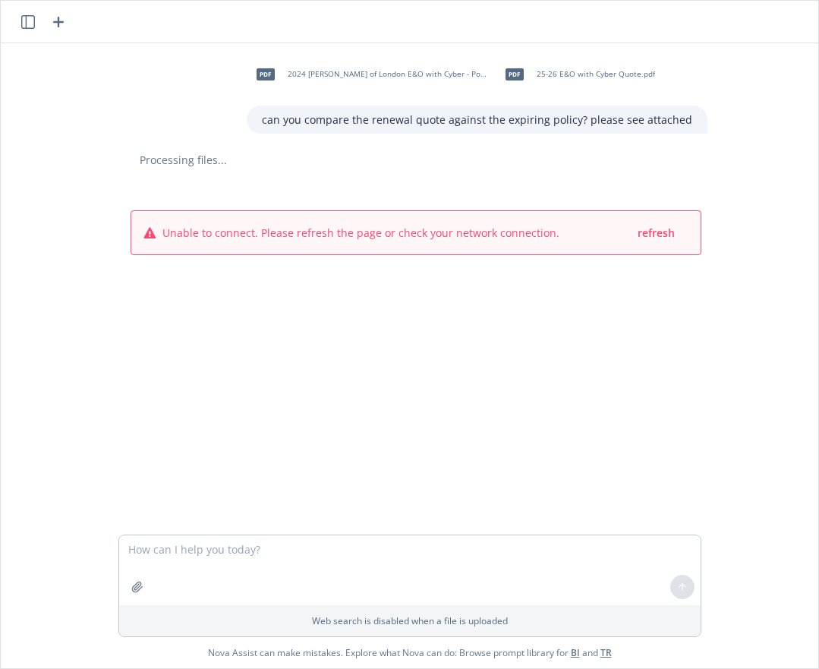
click at [69, 22] on header at bounding box center [410, 22] width 818 height 43
click at [58, 23] on icon "button" at bounding box center [58, 22] width 11 height 11
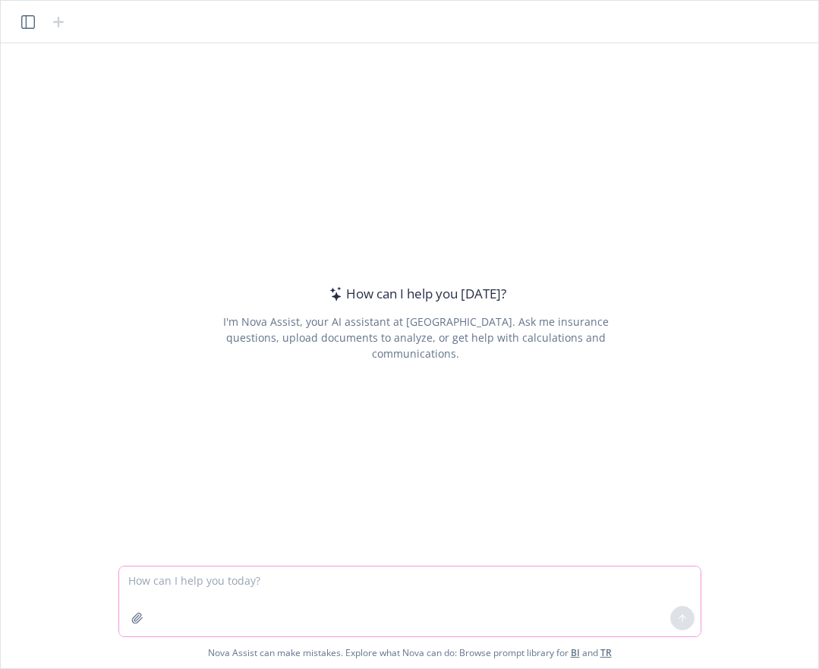
click at [412, 598] on textarea at bounding box center [410, 601] width 582 height 70
paste textarea "can you compare the renewal quote against the expiring policy? please see attac…"
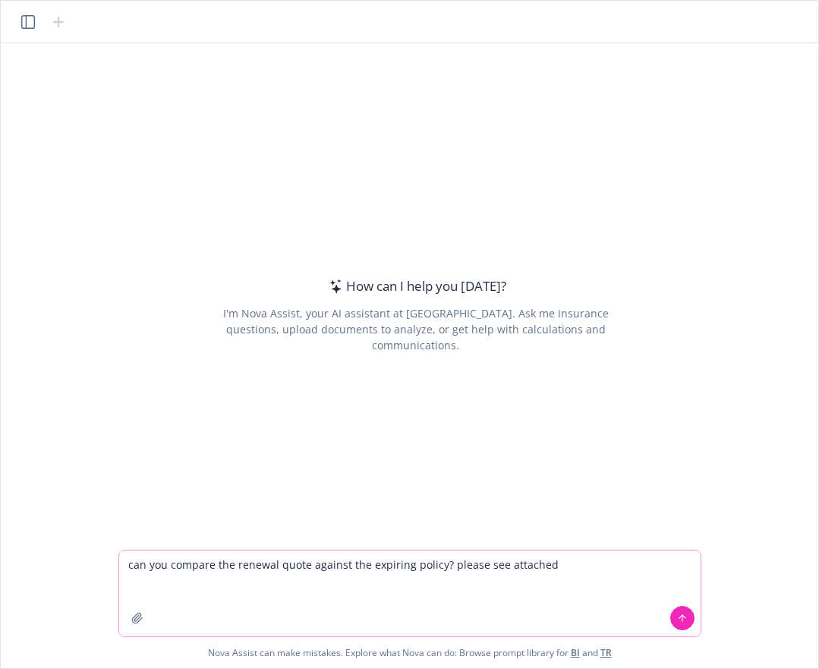
type textarea "can you compare the renewal quote against the expiring policy? please see attac…"
click at [137, 616] on icon "button" at bounding box center [137, 618] width 10 height 10
click at [144, 630] on div at bounding box center [137, 618] width 36 height 36
click at [142, 620] on icon "button" at bounding box center [137, 618] width 12 height 12
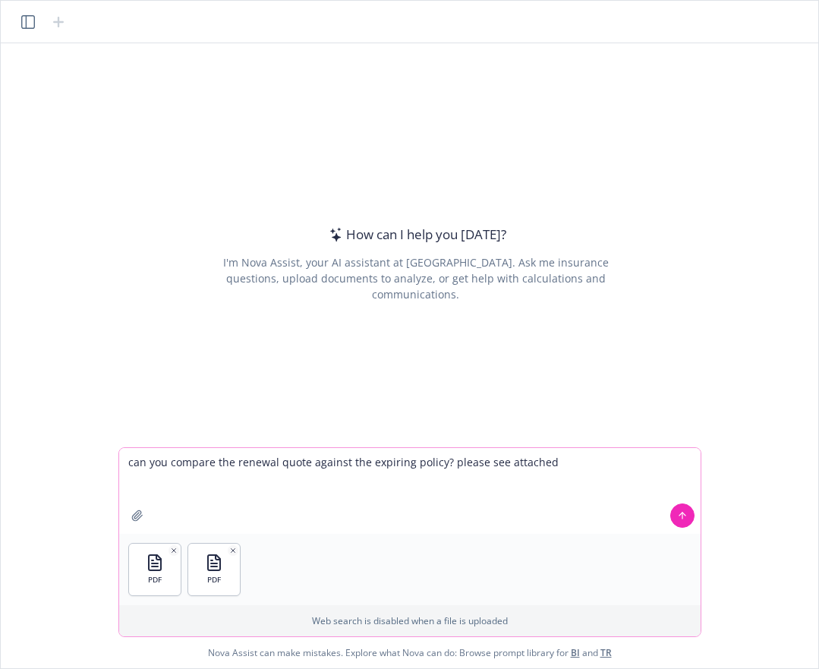
click at [638, 480] on textarea "can you compare the renewal quote against the expiring policy? please see attac…" at bounding box center [410, 491] width 582 height 86
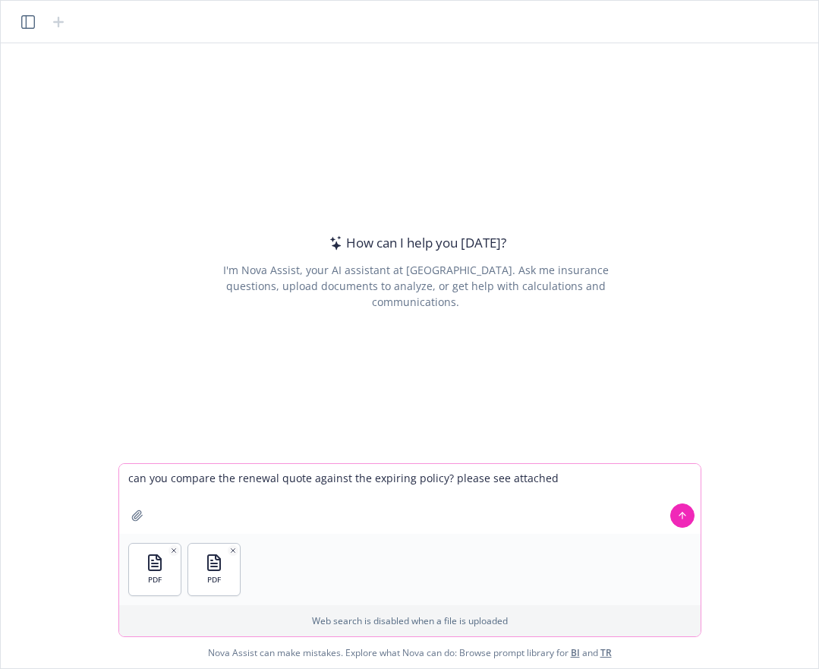
type textarea "can you compare the renewal quote against the expiring policy? please see attac…"
click at [687, 514] on icon at bounding box center [682, 515] width 11 height 11
